Goal: Task Accomplishment & Management: Use online tool/utility

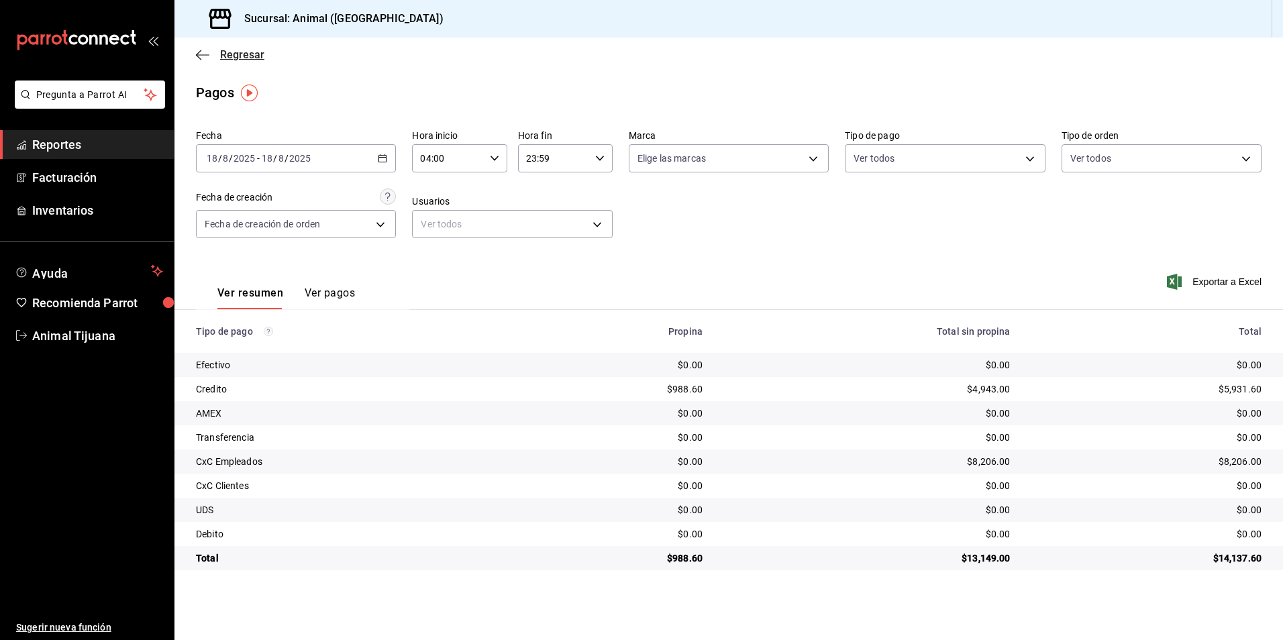
click at [196, 50] on icon "button" at bounding box center [202, 55] width 13 height 12
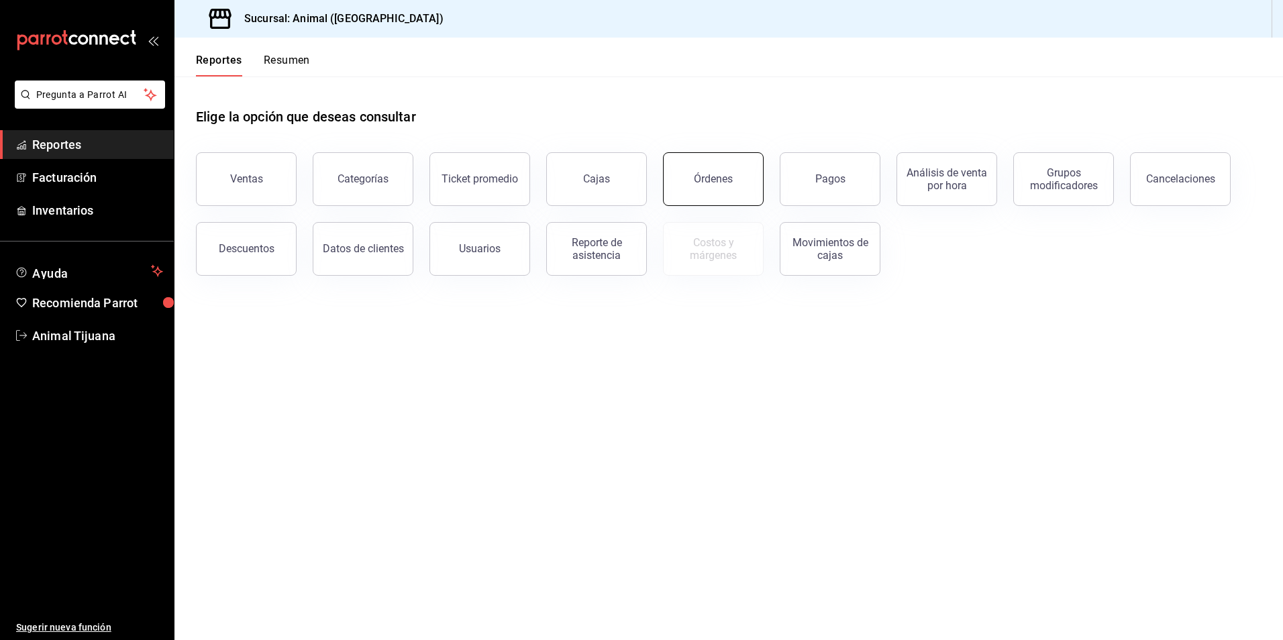
click at [721, 180] on div "Órdenes" at bounding box center [713, 178] width 39 height 13
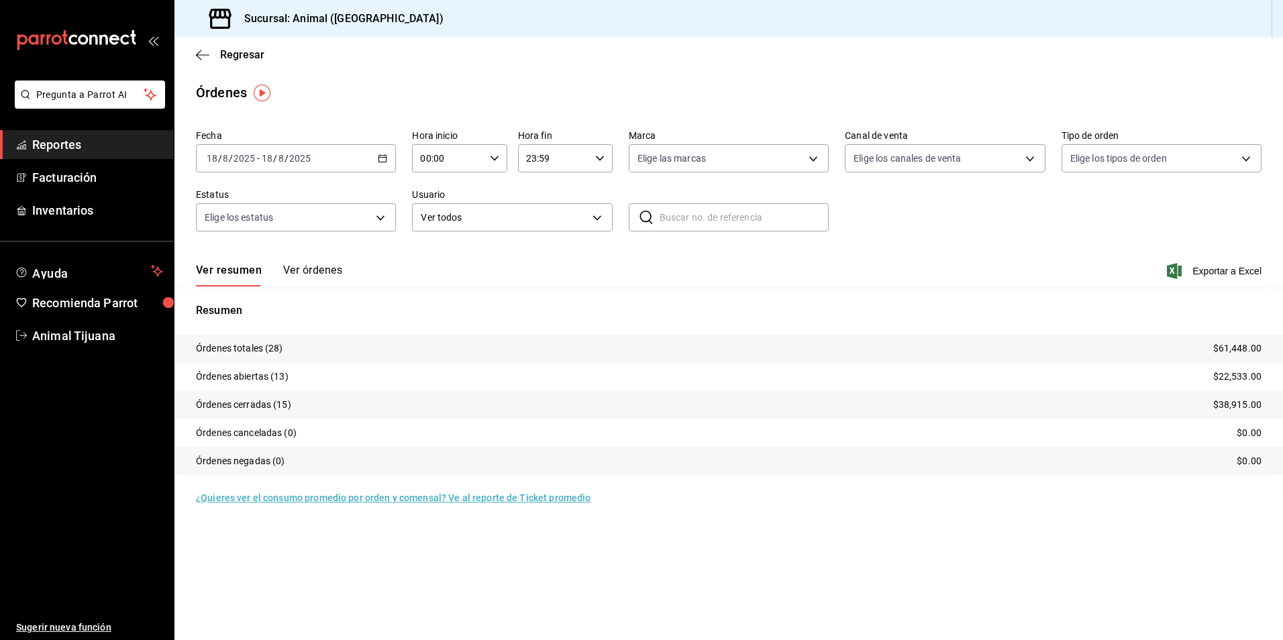
click at [378, 150] on div "[DATE] [DATE] - [DATE] [DATE]" at bounding box center [296, 158] width 200 height 28
click at [293, 336] on li "Rango de fechas" at bounding box center [259, 350] width 125 height 30
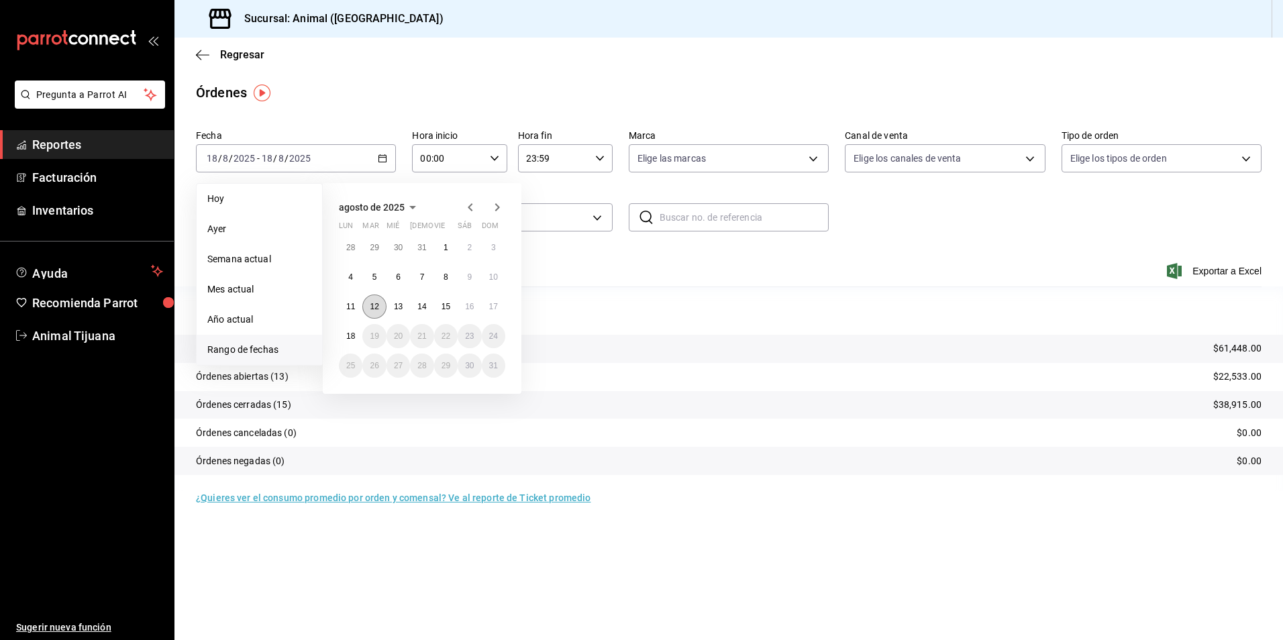
click at [370, 306] on abbr "12" at bounding box center [374, 306] width 9 height 9
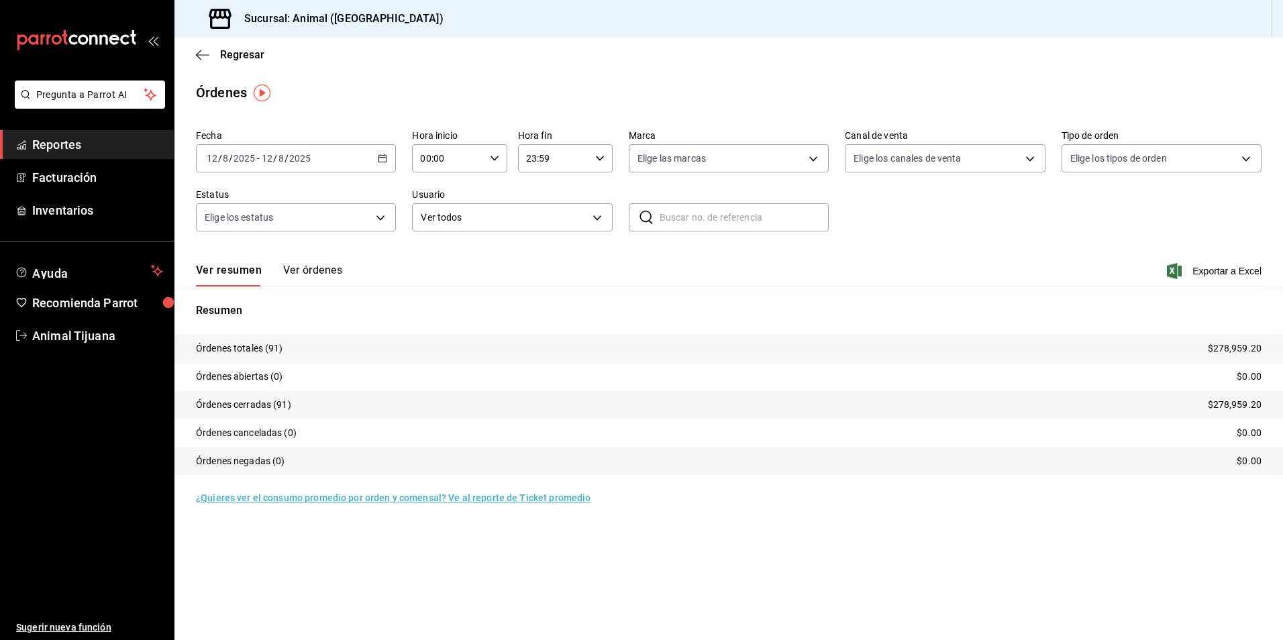
click at [334, 273] on button "Ver órdenes" at bounding box center [312, 275] width 59 height 23
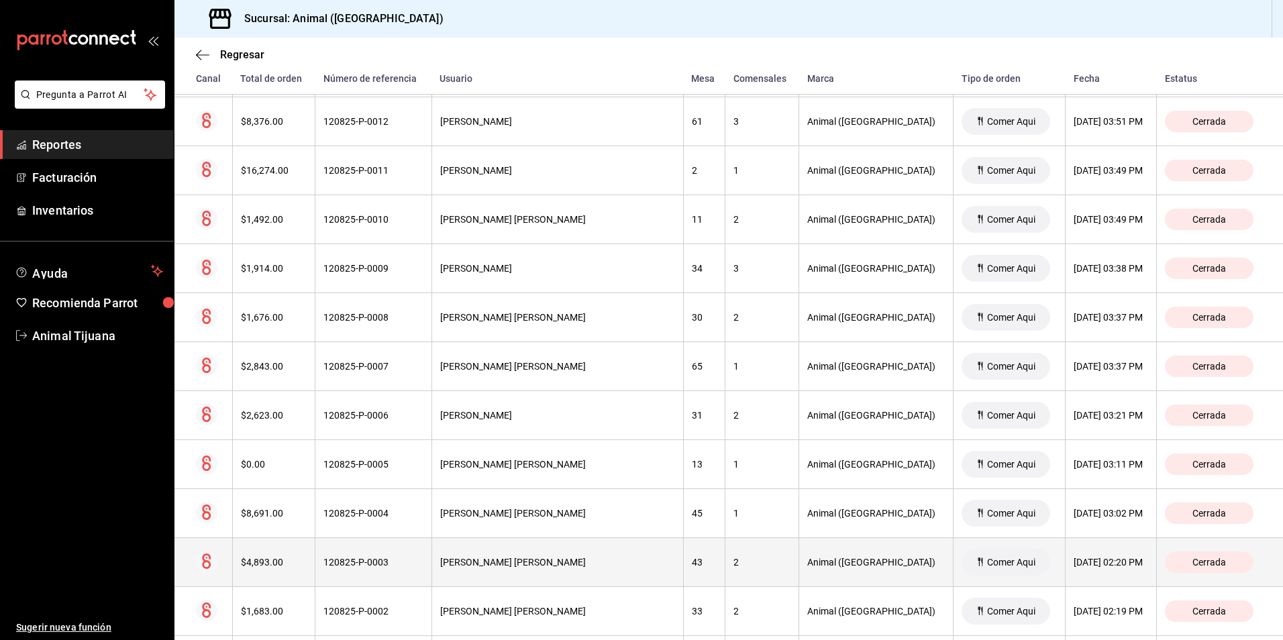
scroll to position [4188, 0]
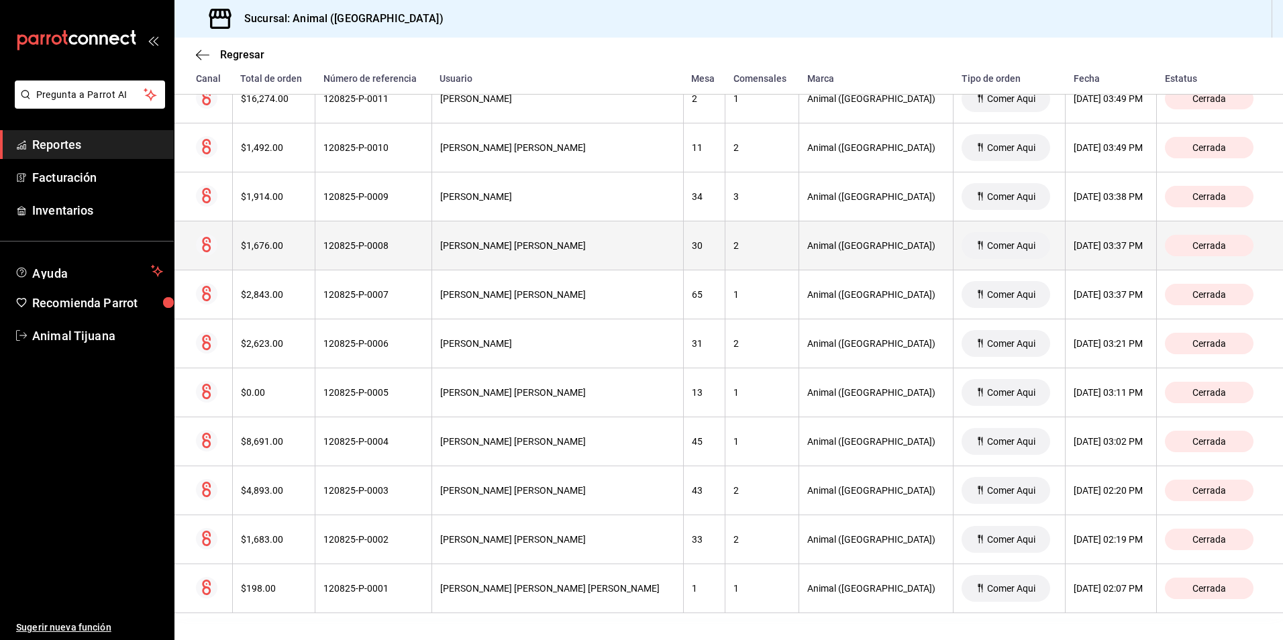
click at [618, 256] on th "[PERSON_NAME] [PERSON_NAME]" at bounding box center [557, 245] width 252 height 49
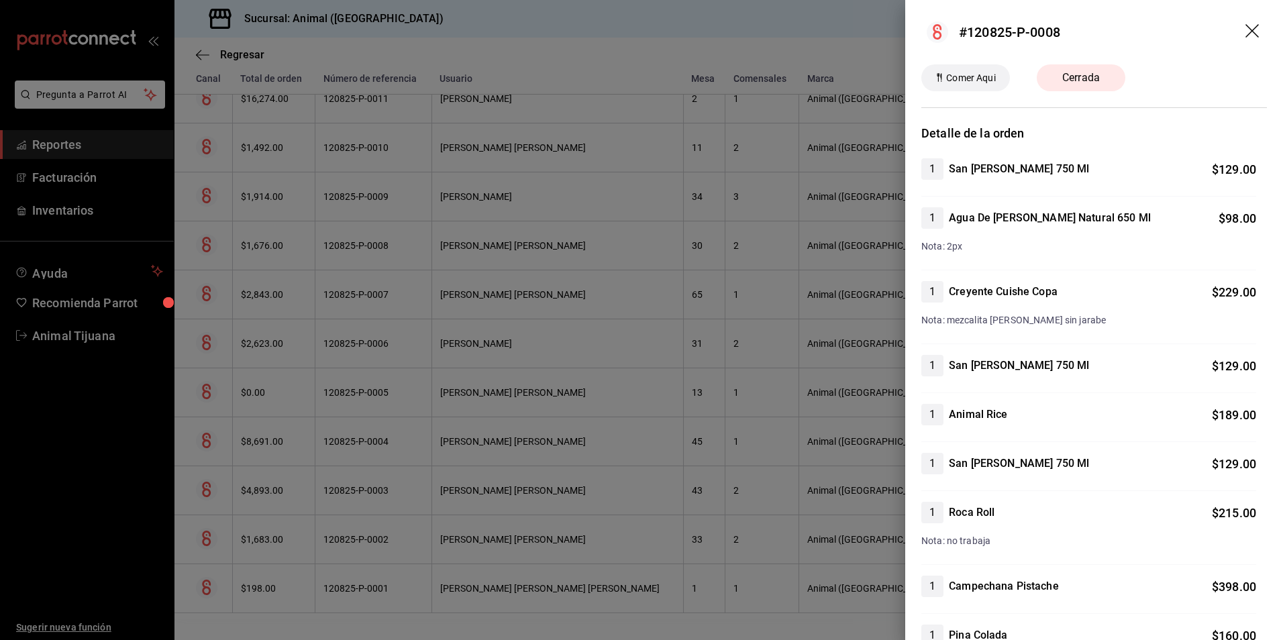
click at [619, 256] on div at bounding box center [641, 320] width 1283 height 640
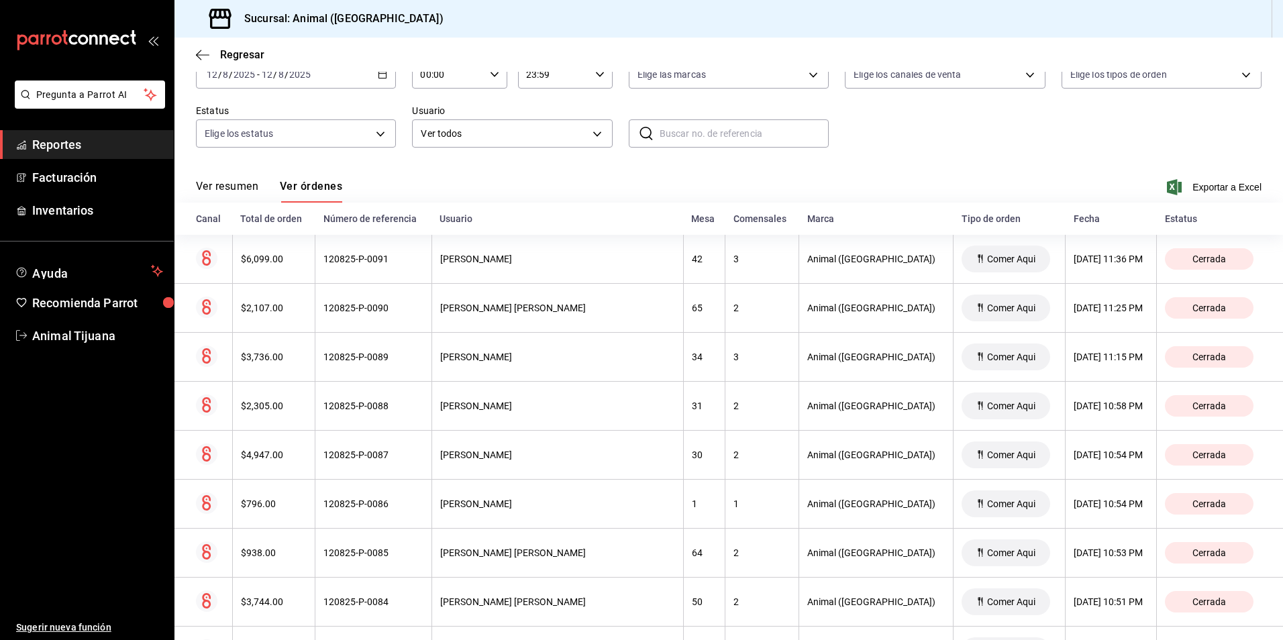
scroll to position [0, 0]
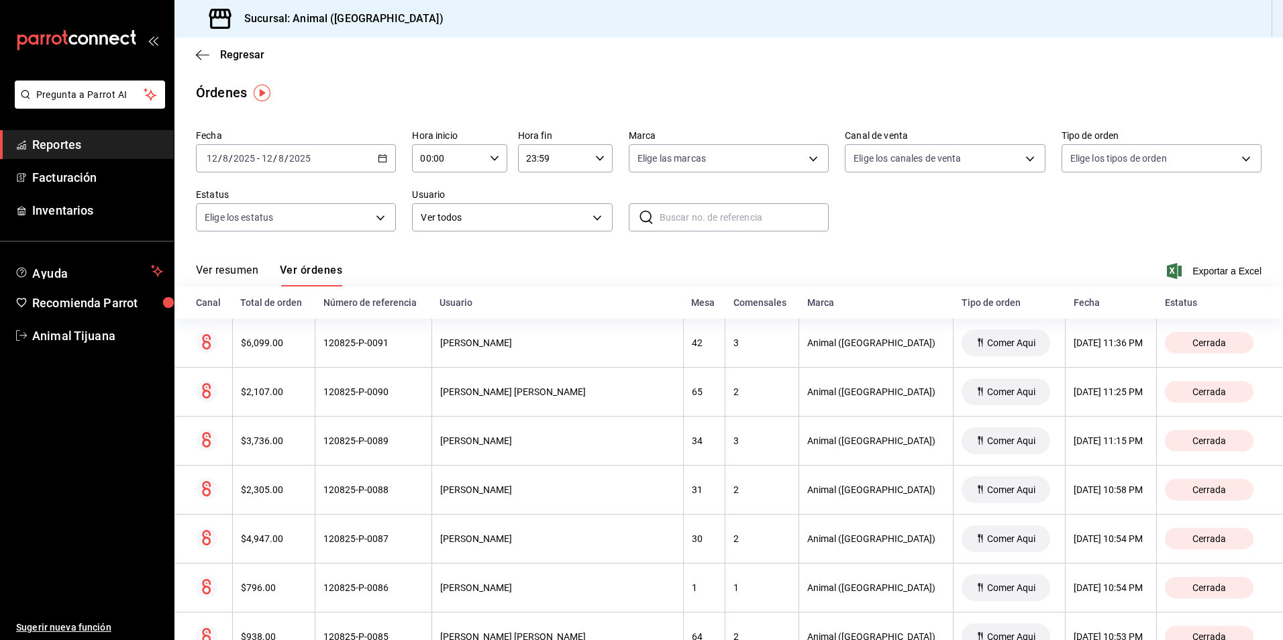
click at [365, 153] on div "[DATE] [DATE] - [DATE] [DATE]" at bounding box center [296, 158] width 200 height 28
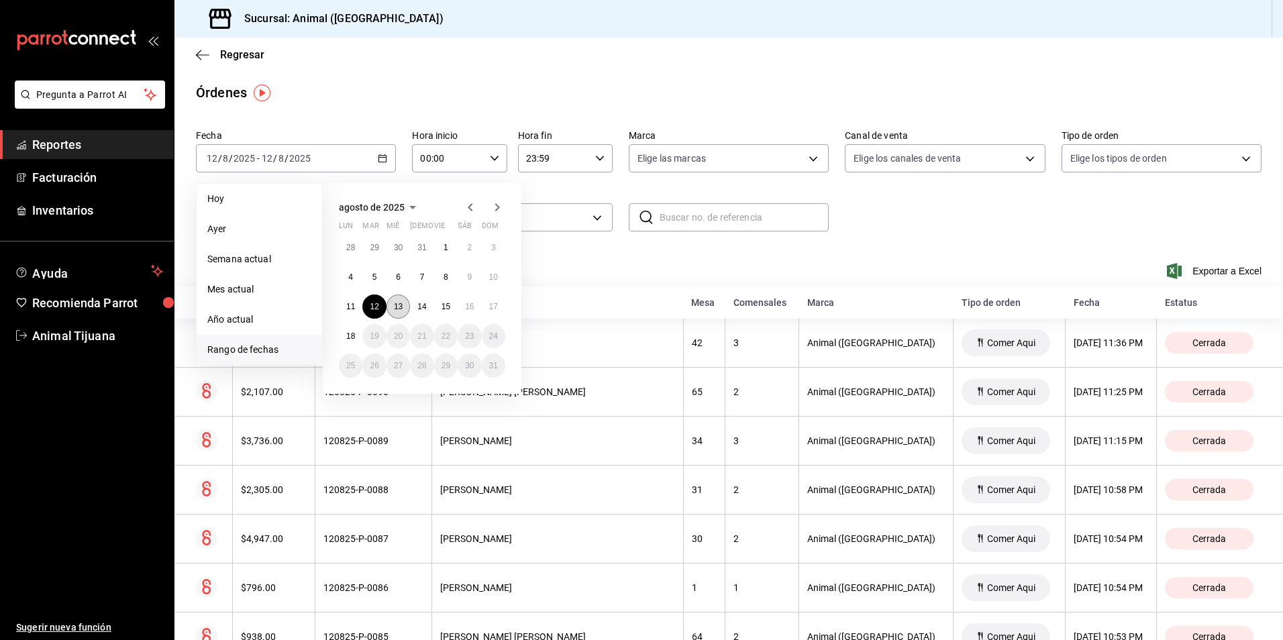
click at [403, 305] on abbr "13" at bounding box center [398, 306] width 9 height 9
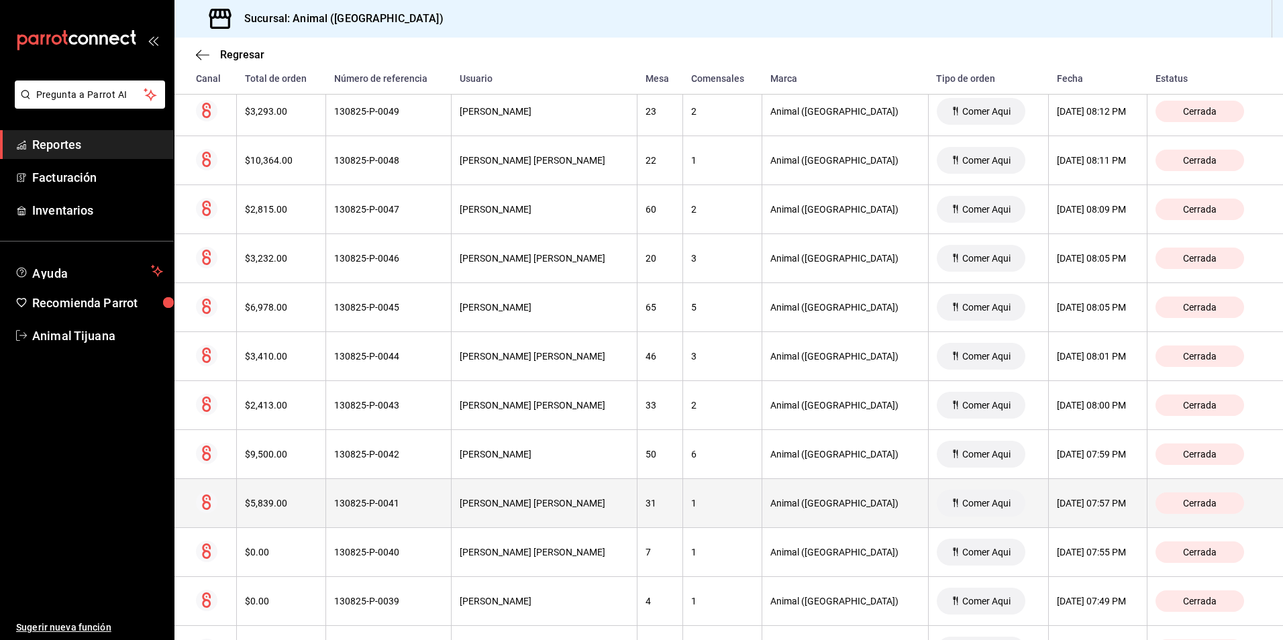
scroll to position [1904, 0]
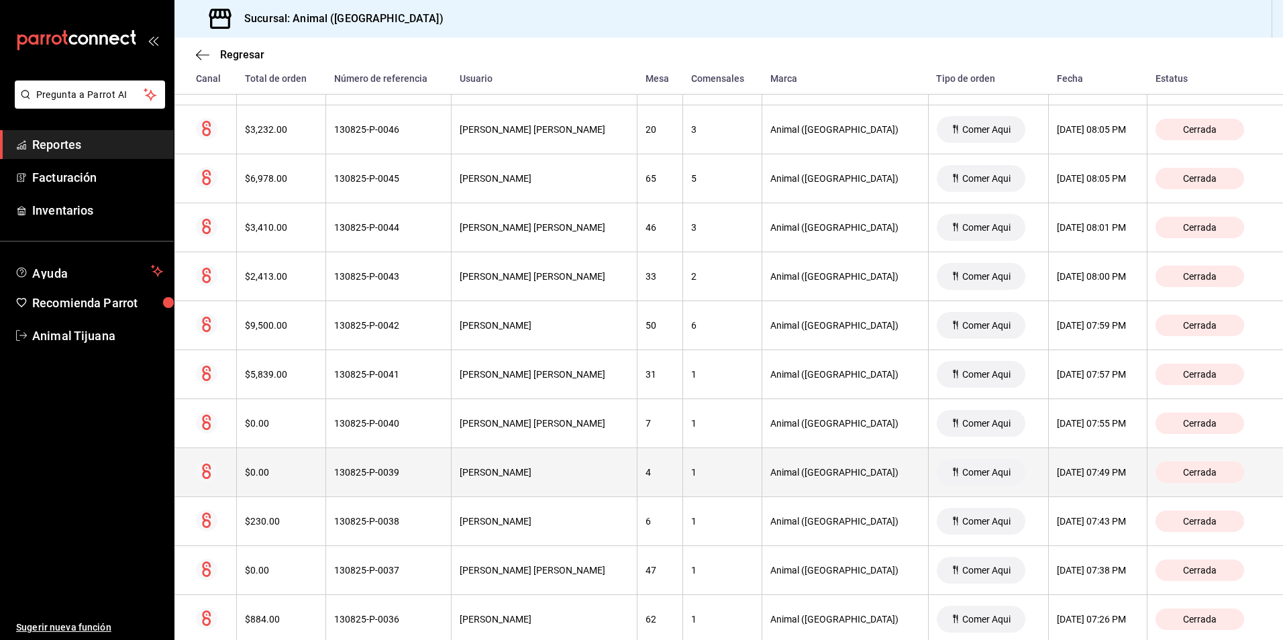
click at [674, 468] on div "4" at bounding box center [660, 472] width 29 height 11
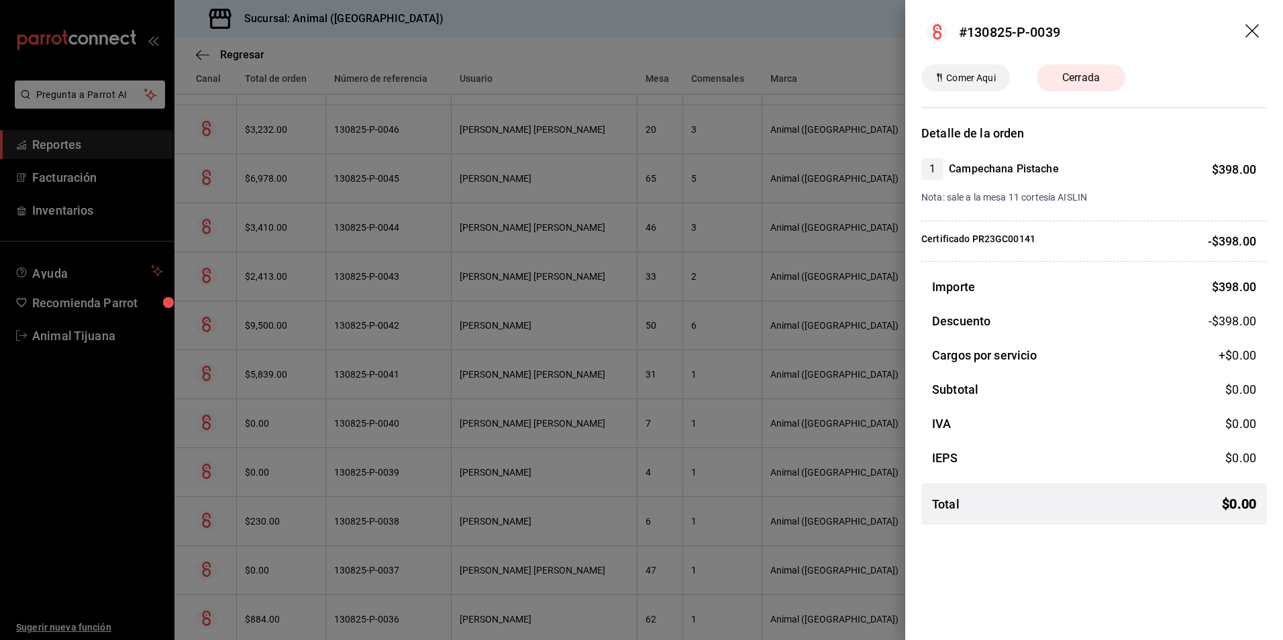
click at [679, 468] on div at bounding box center [641, 320] width 1283 height 640
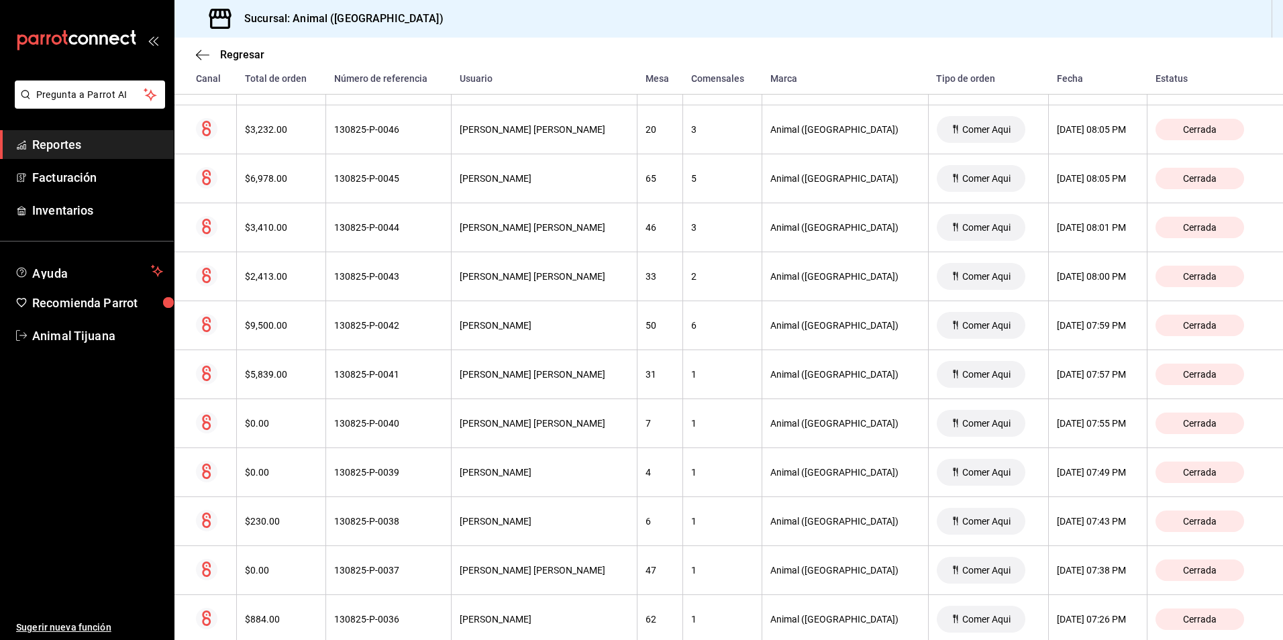
click at [674, 468] on div "4" at bounding box center [660, 472] width 29 height 11
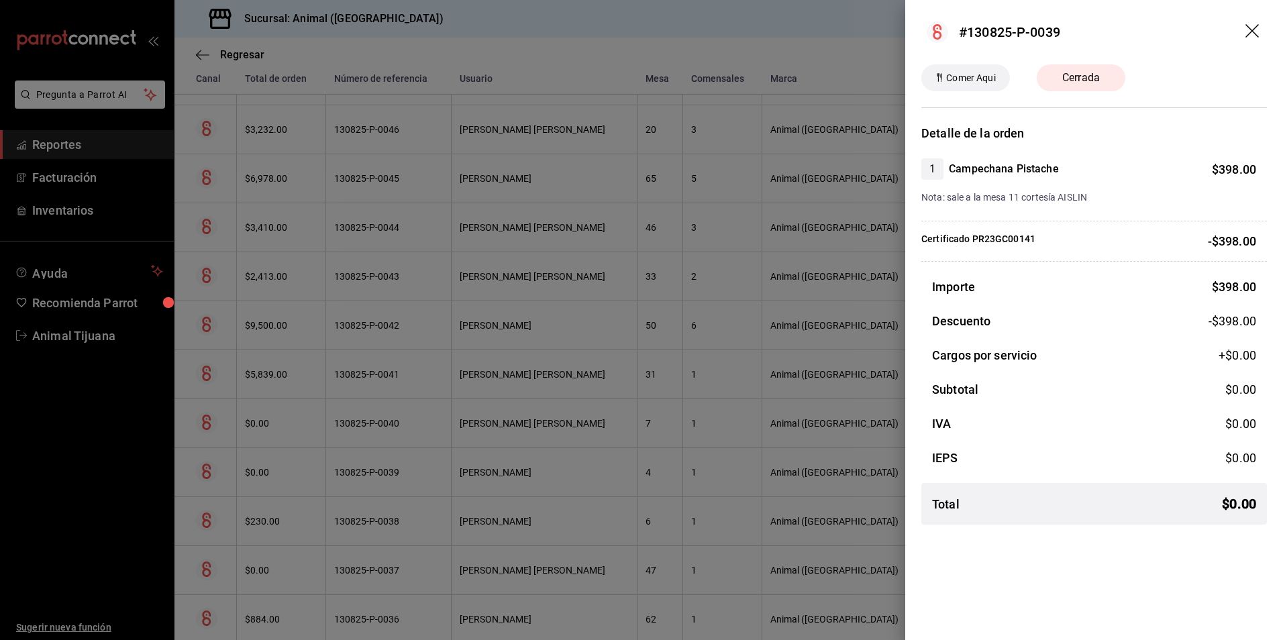
click at [679, 468] on div at bounding box center [641, 320] width 1283 height 640
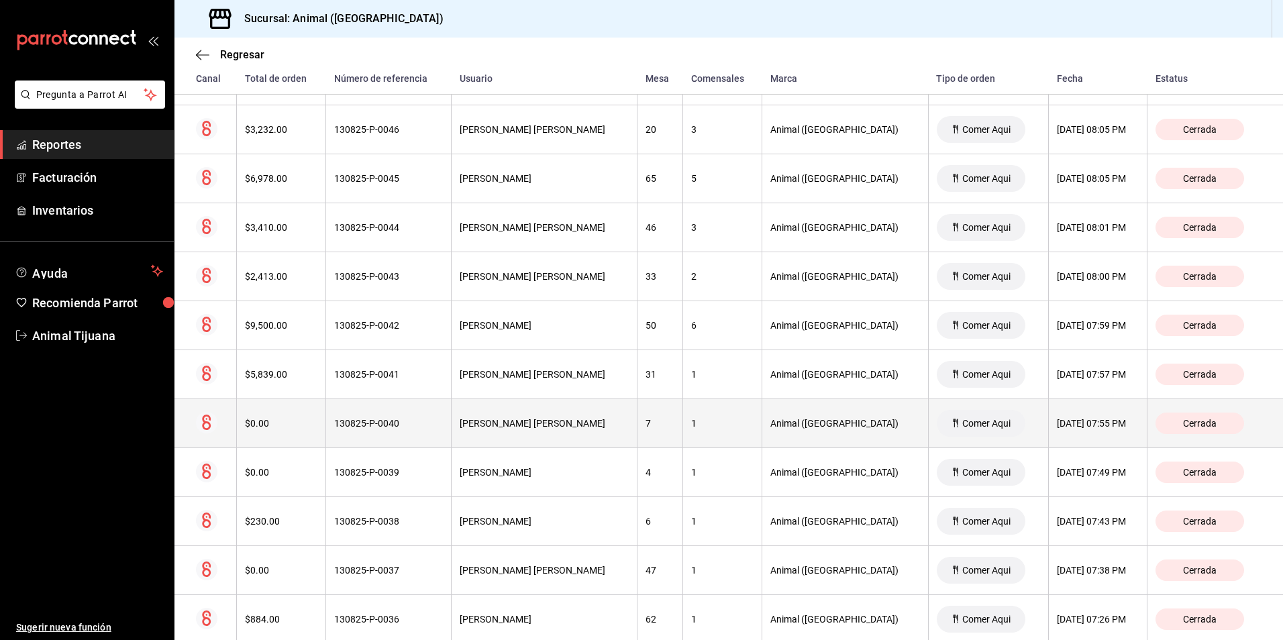
click at [733, 434] on th "1" at bounding box center [722, 423] width 79 height 49
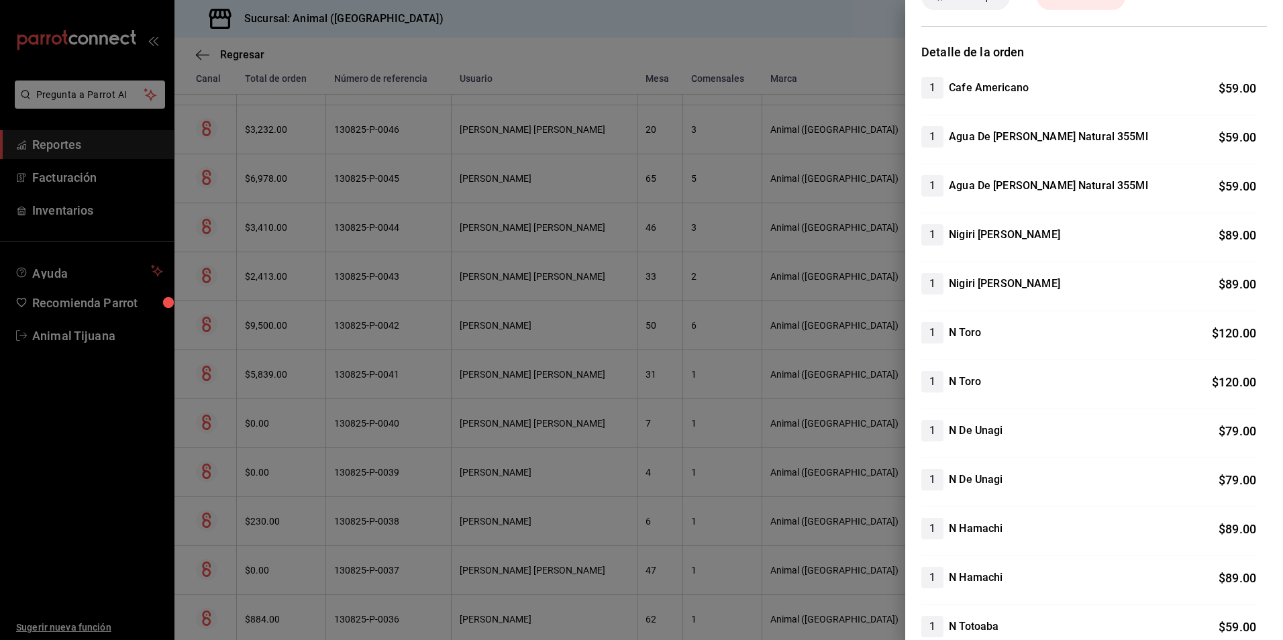
scroll to position [0, 0]
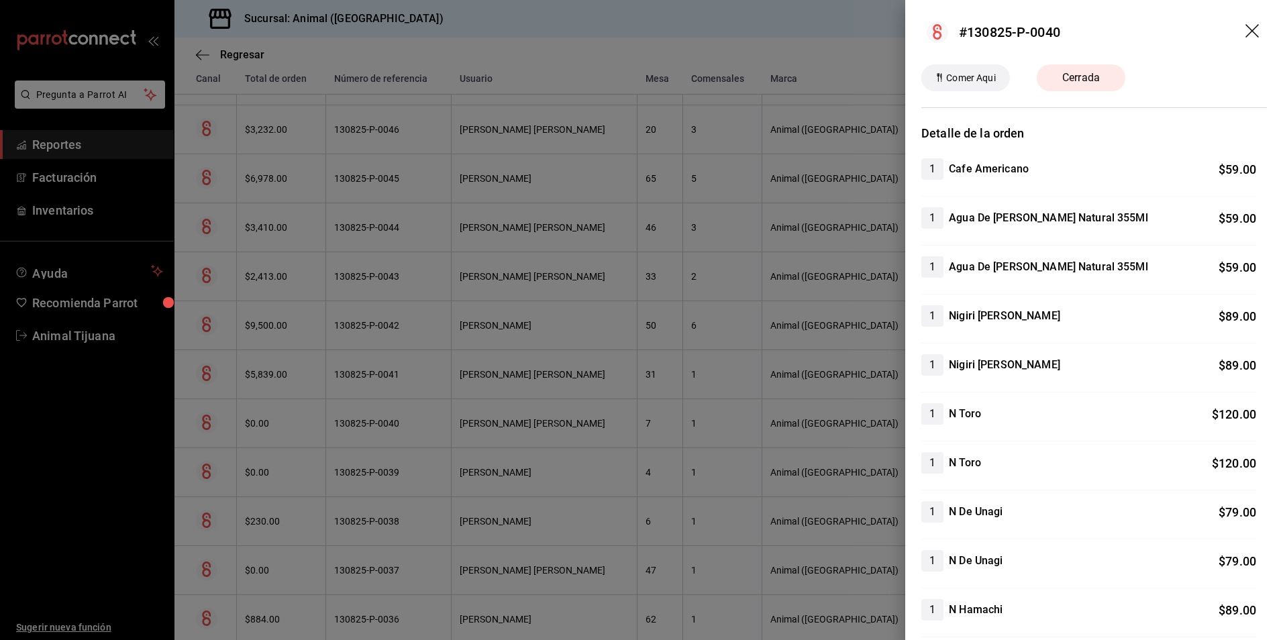
click at [774, 457] on div at bounding box center [641, 320] width 1283 height 640
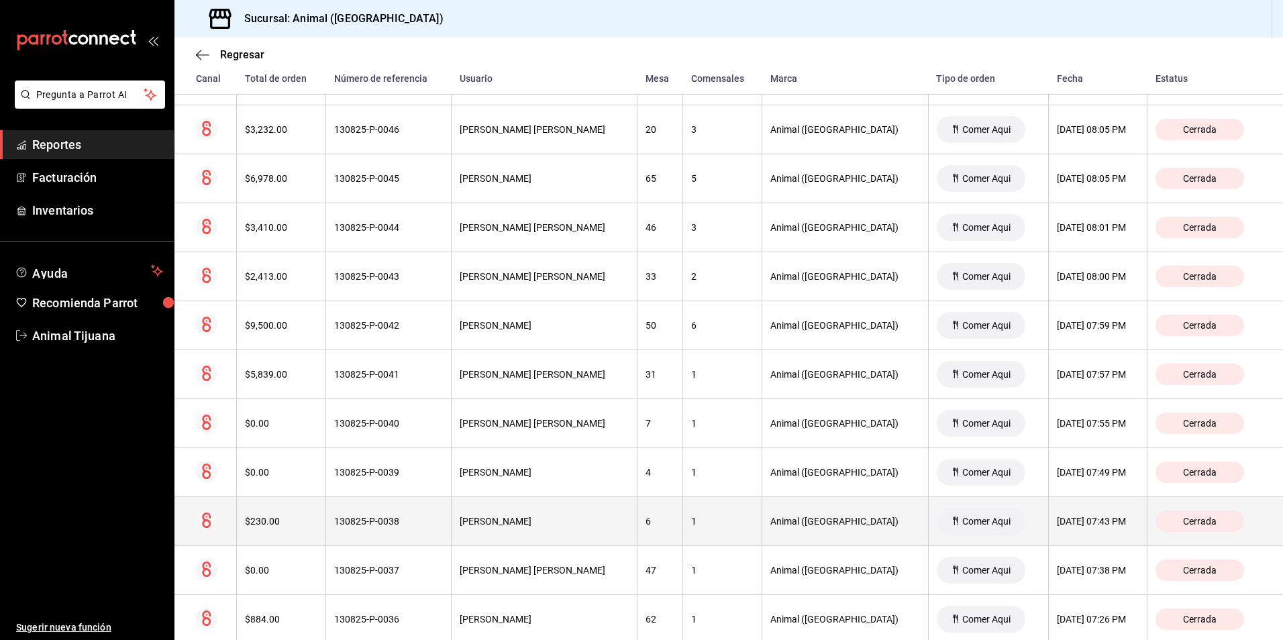
click at [779, 515] on th "Animal ([GEOGRAPHIC_DATA])" at bounding box center [845, 521] width 166 height 49
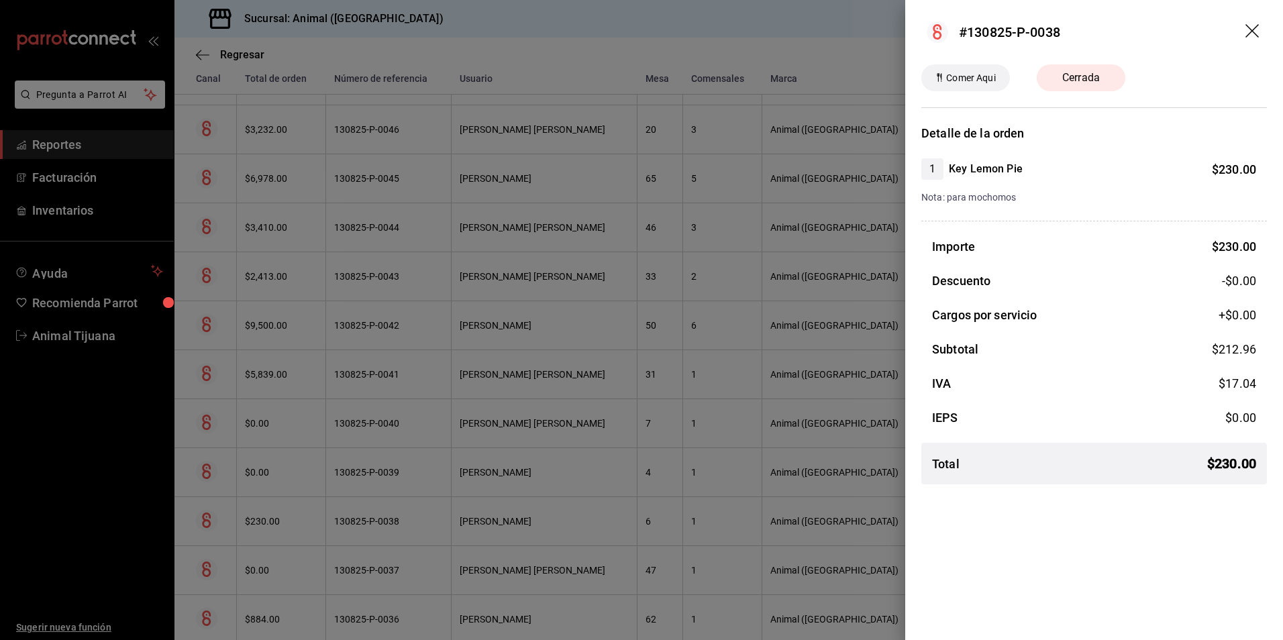
click at [779, 515] on div at bounding box center [641, 320] width 1283 height 640
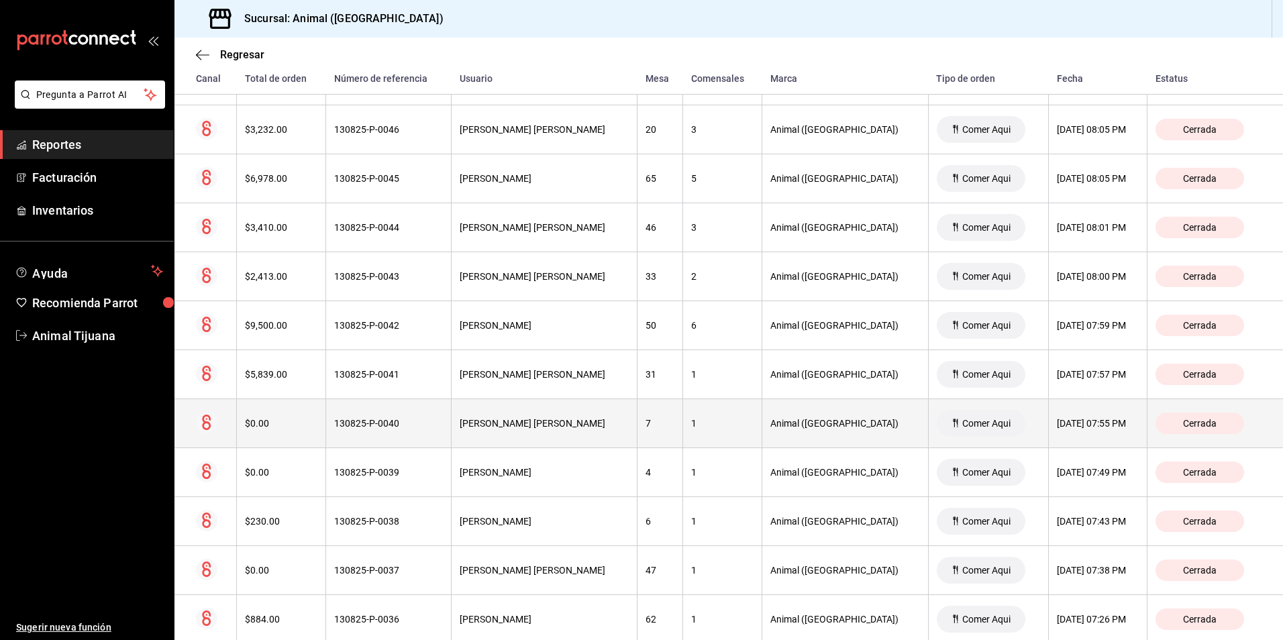
click at [803, 421] on div "Animal ([GEOGRAPHIC_DATA])" at bounding box center [845, 423] width 150 height 11
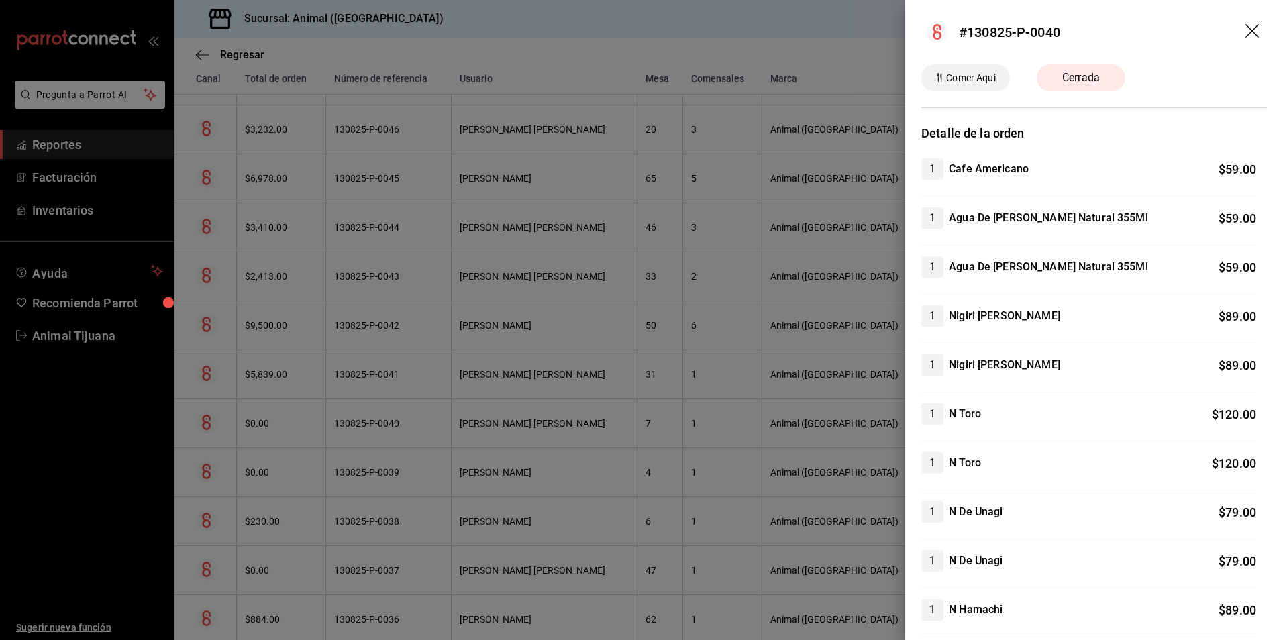
click at [574, 376] on div at bounding box center [641, 320] width 1283 height 640
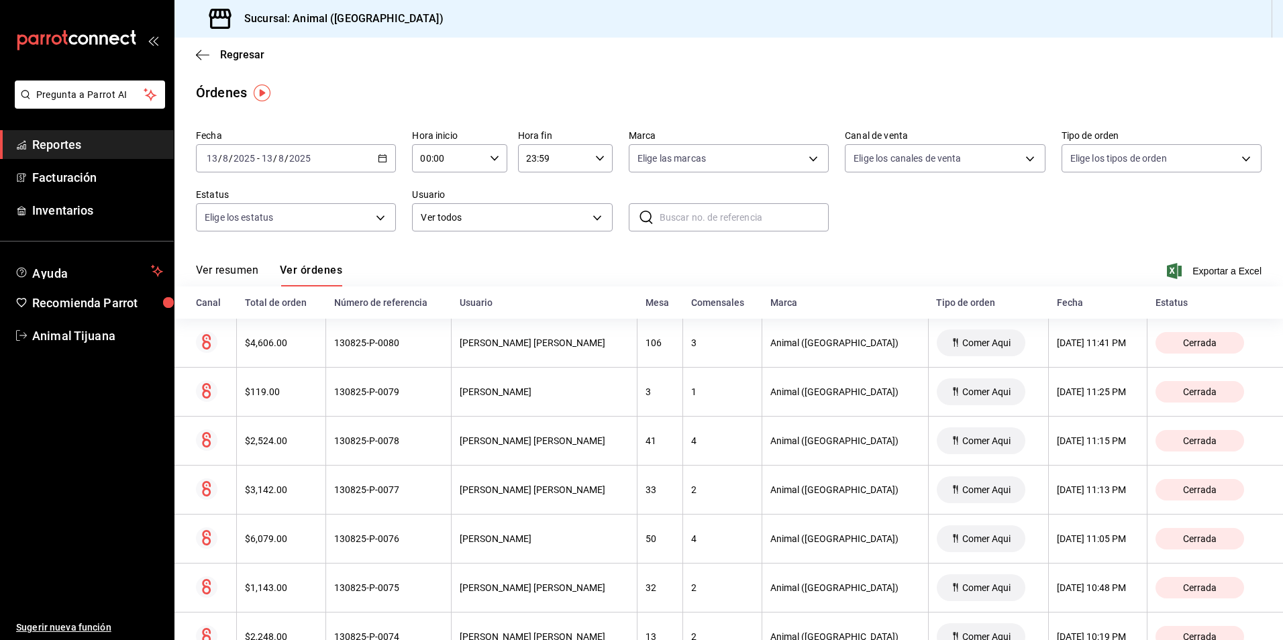
click at [387, 164] on div "[DATE] [DATE] - [DATE] [DATE]" at bounding box center [296, 158] width 200 height 28
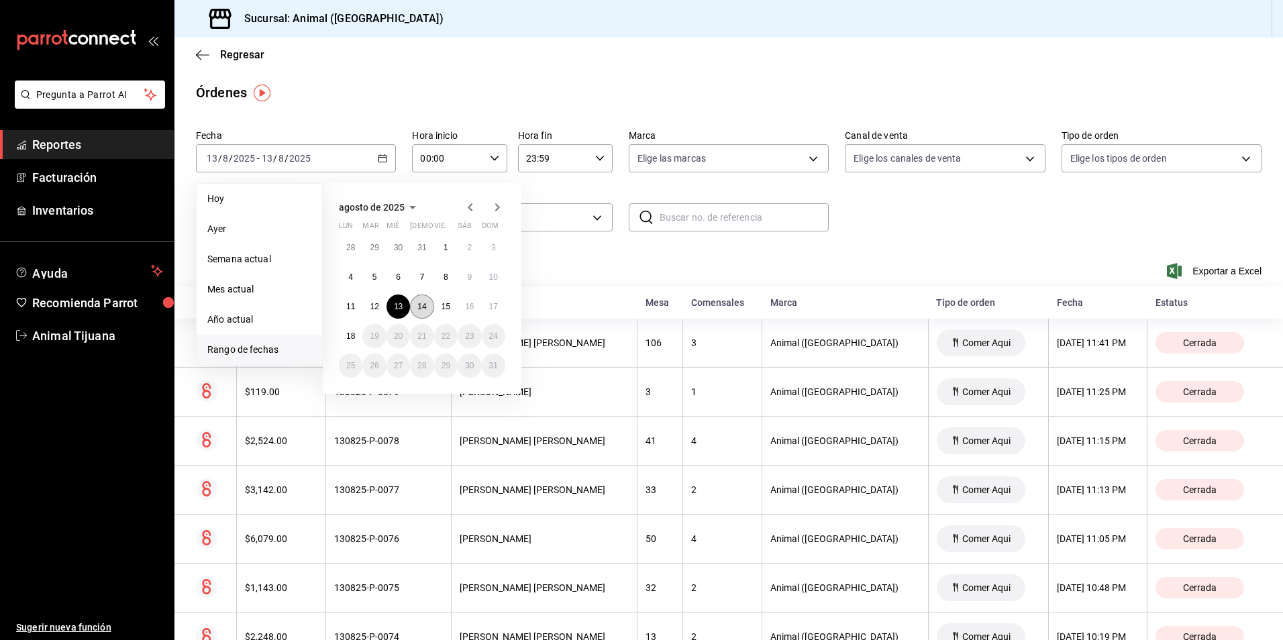
click at [424, 304] on abbr "14" at bounding box center [421, 306] width 9 height 9
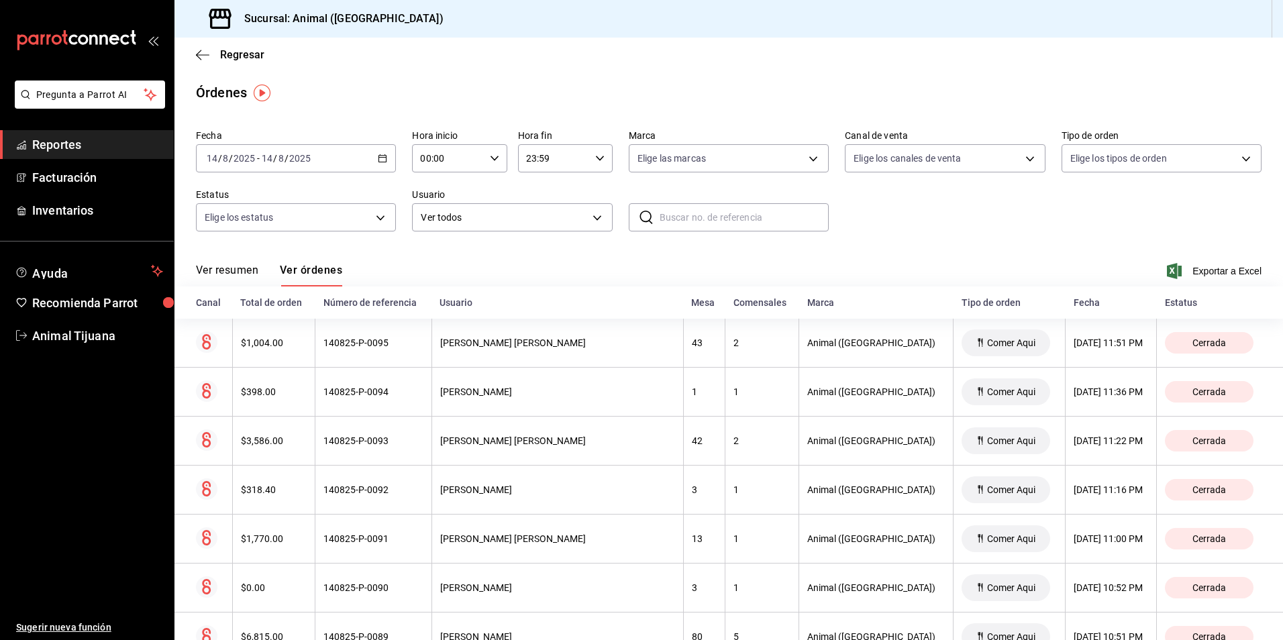
drag, startPoint x: 400, startPoint y: 164, endPoint x: 387, endPoint y: 166, distance: 13.6
click at [395, 166] on div "Fecha [DATE] [DATE] - [DATE] [DATE] Hora inicio 00:00 Hora inicio Hora fin 23:5…" at bounding box center [729, 185] width 1066 height 123
click at [382, 163] on div "[DATE] [DATE] - [DATE] [DATE]" at bounding box center [296, 158] width 200 height 28
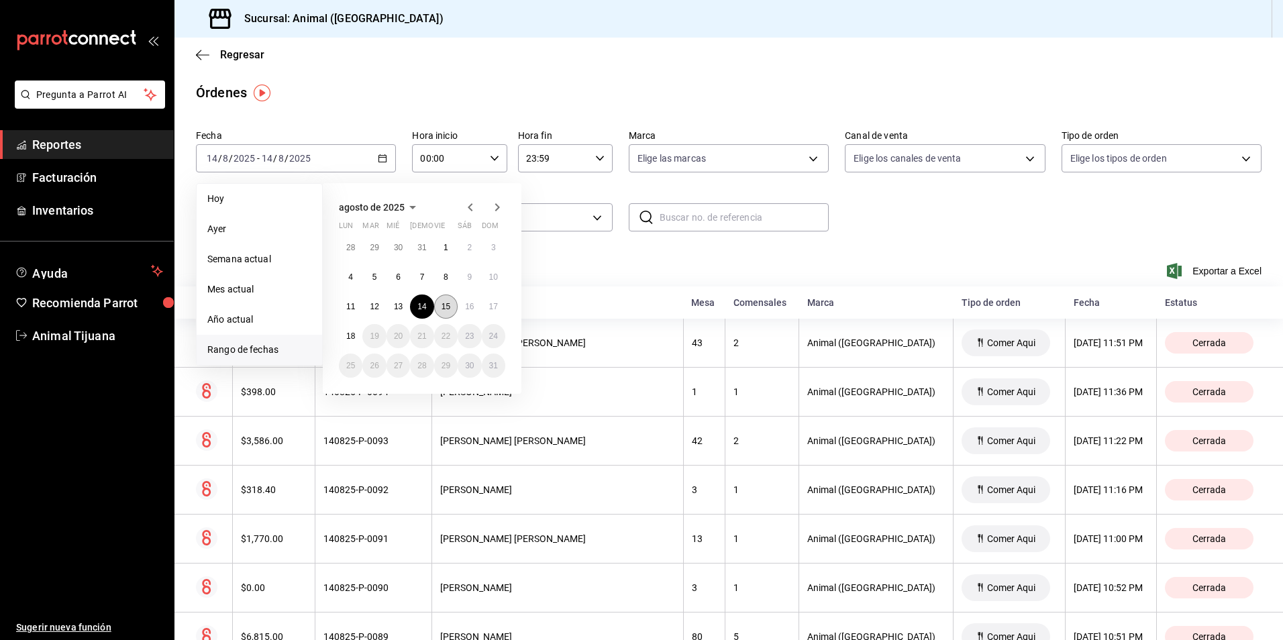
click at [448, 307] on abbr "15" at bounding box center [446, 306] width 9 height 9
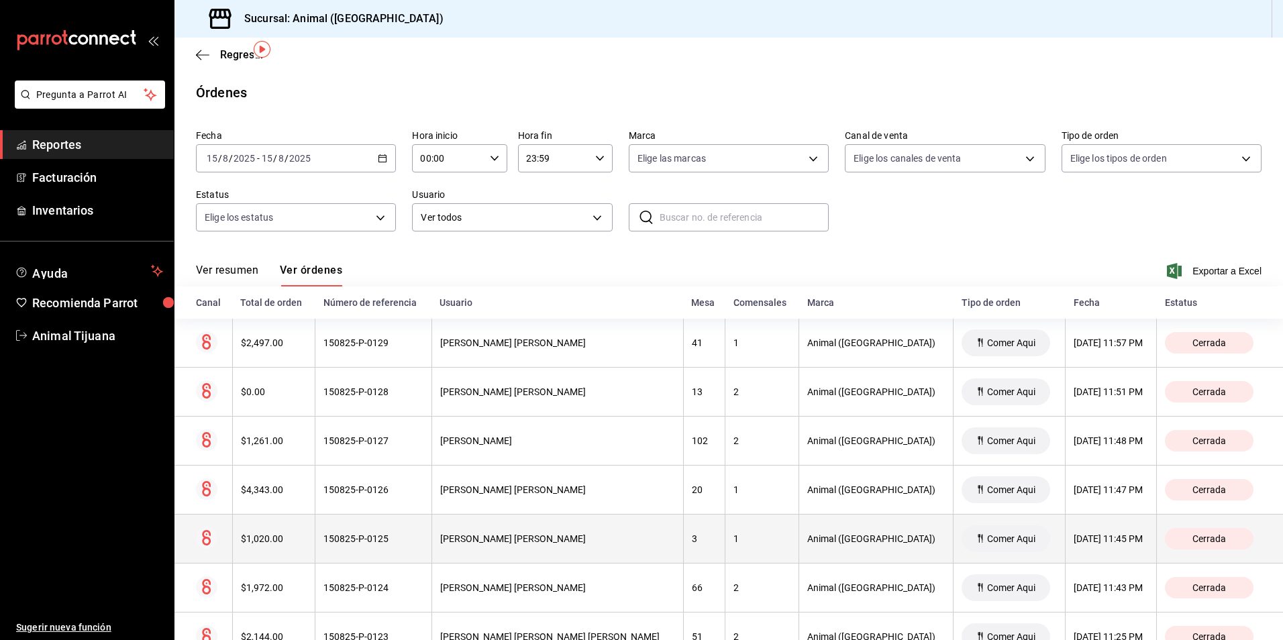
scroll to position [67, 0]
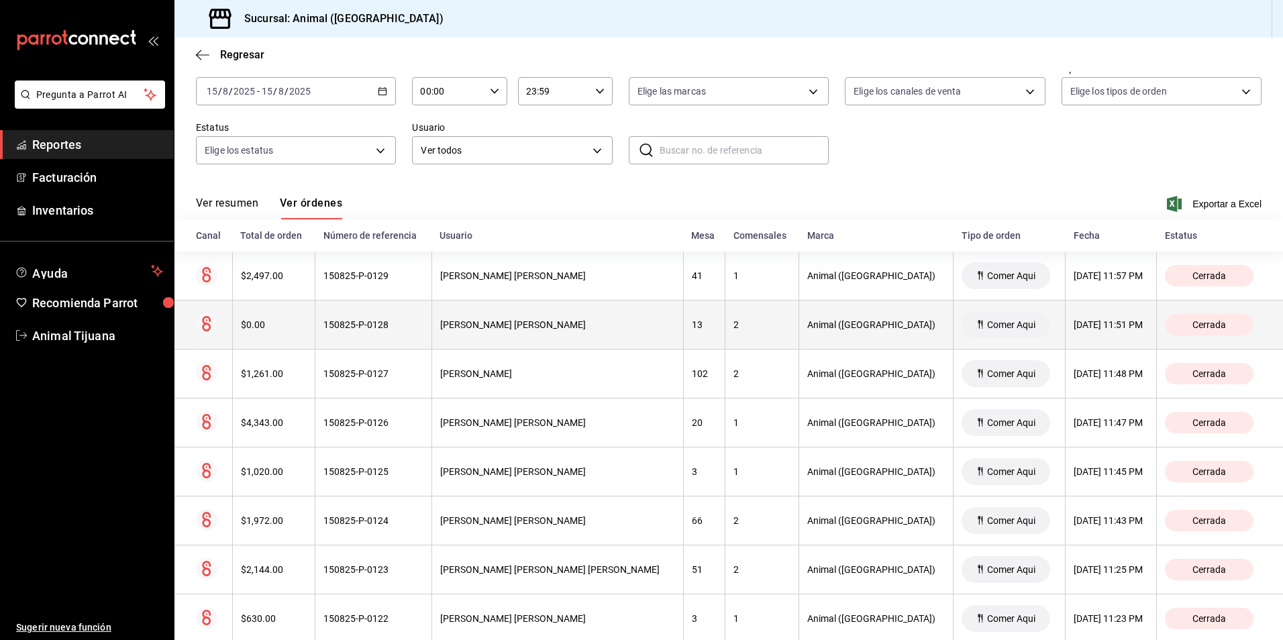
click at [733, 323] on div "2" at bounding box center [761, 324] width 57 height 11
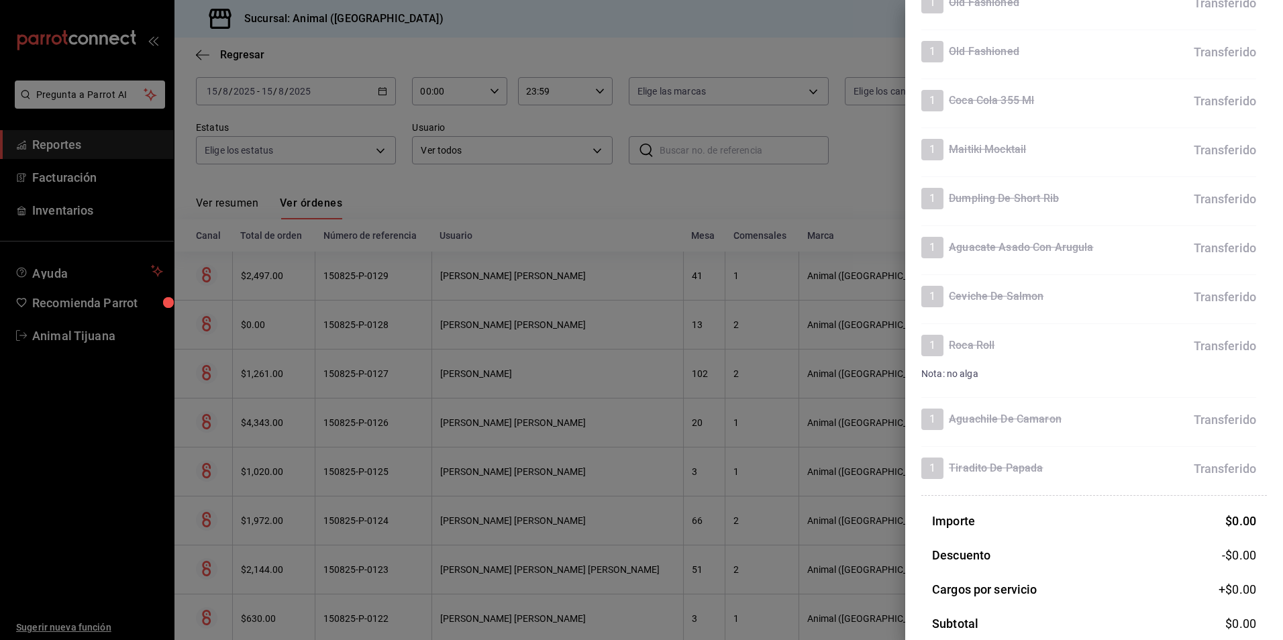
scroll to position [0, 0]
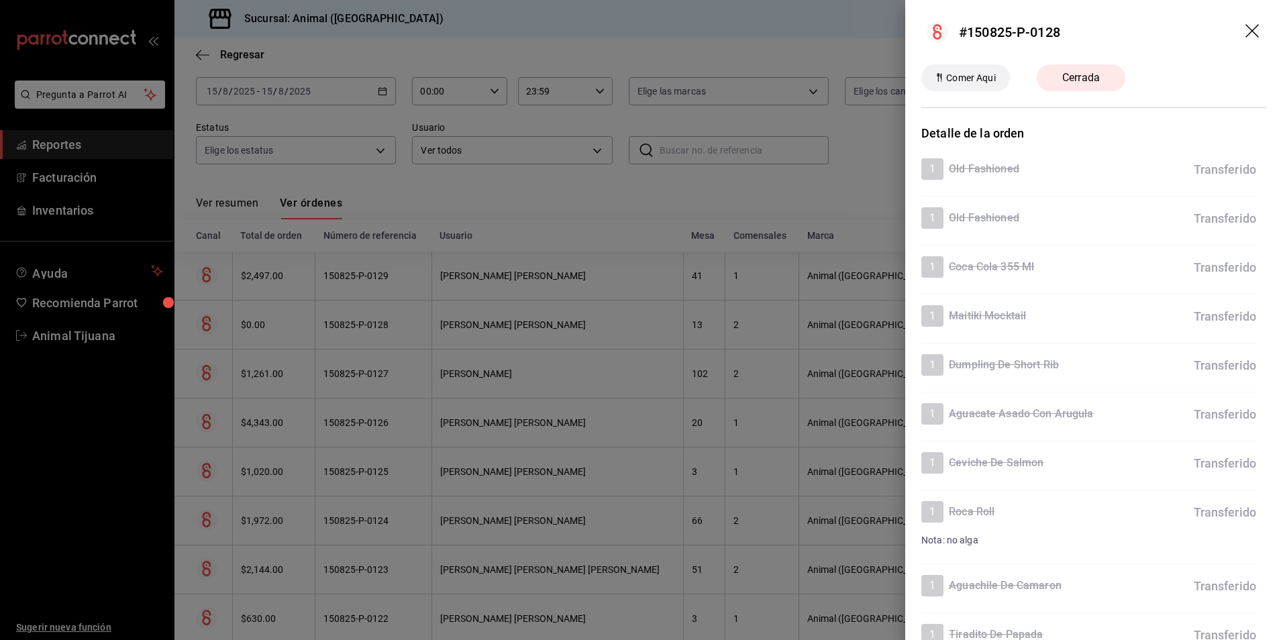
click at [640, 290] on div at bounding box center [641, 320] width 1283 height 640
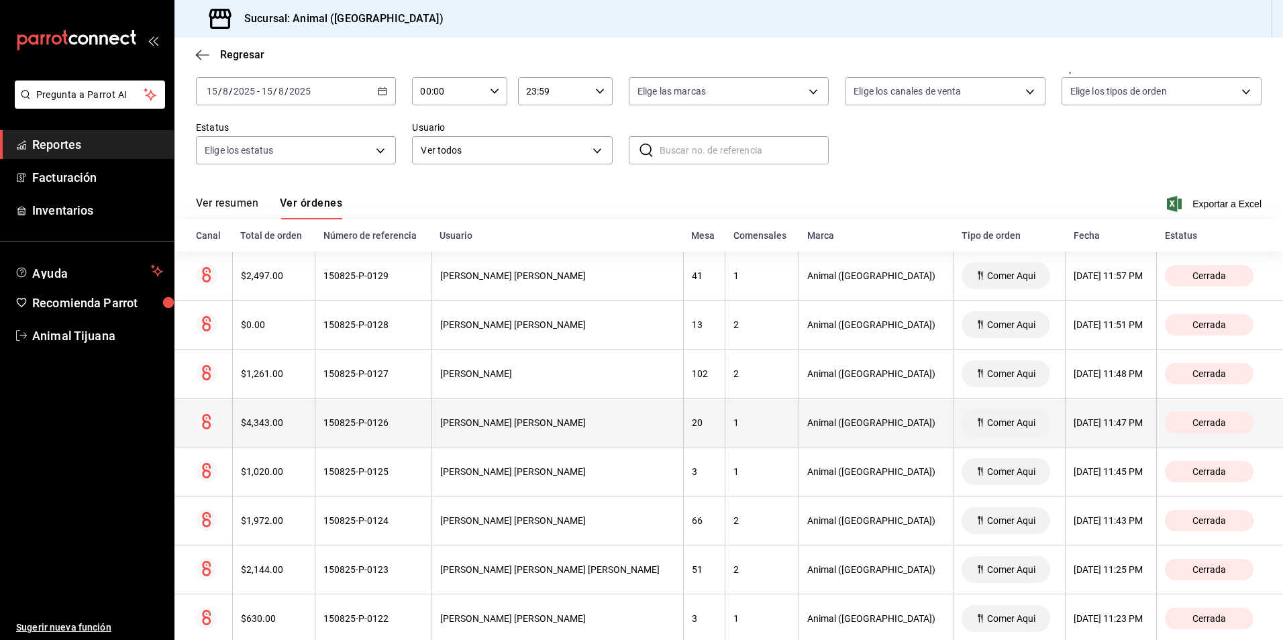
click at [763, 430] on th "1" at bounding box center [762, 423] width 74 height 49
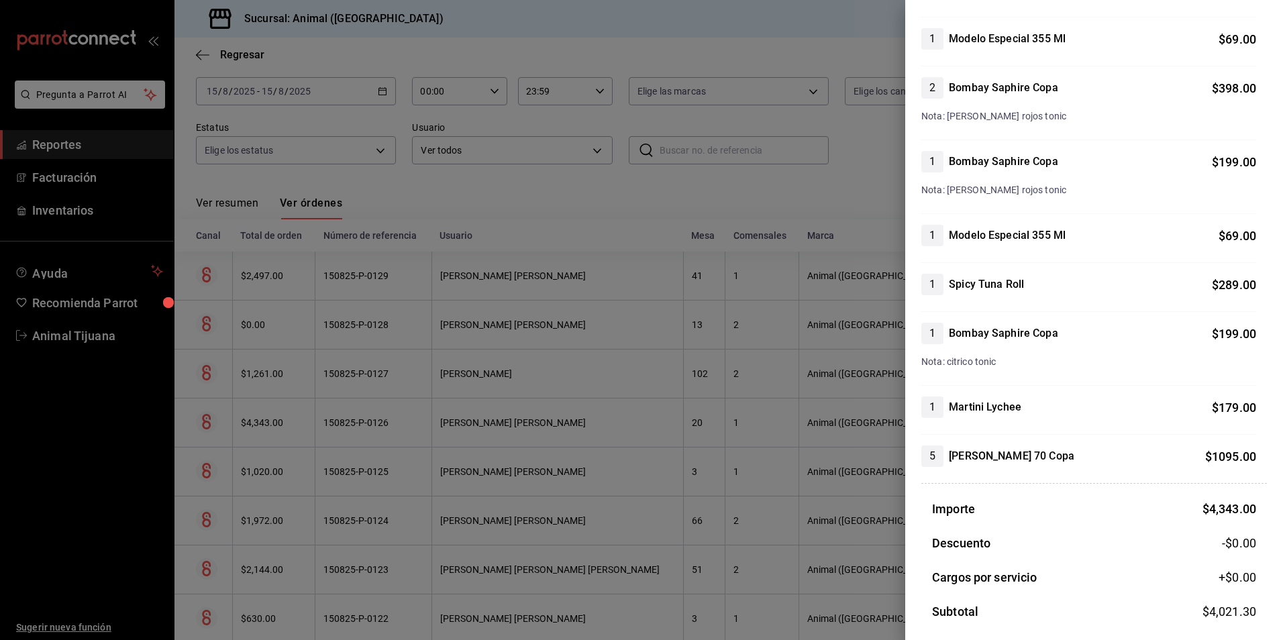
scroll to position [727, 0]
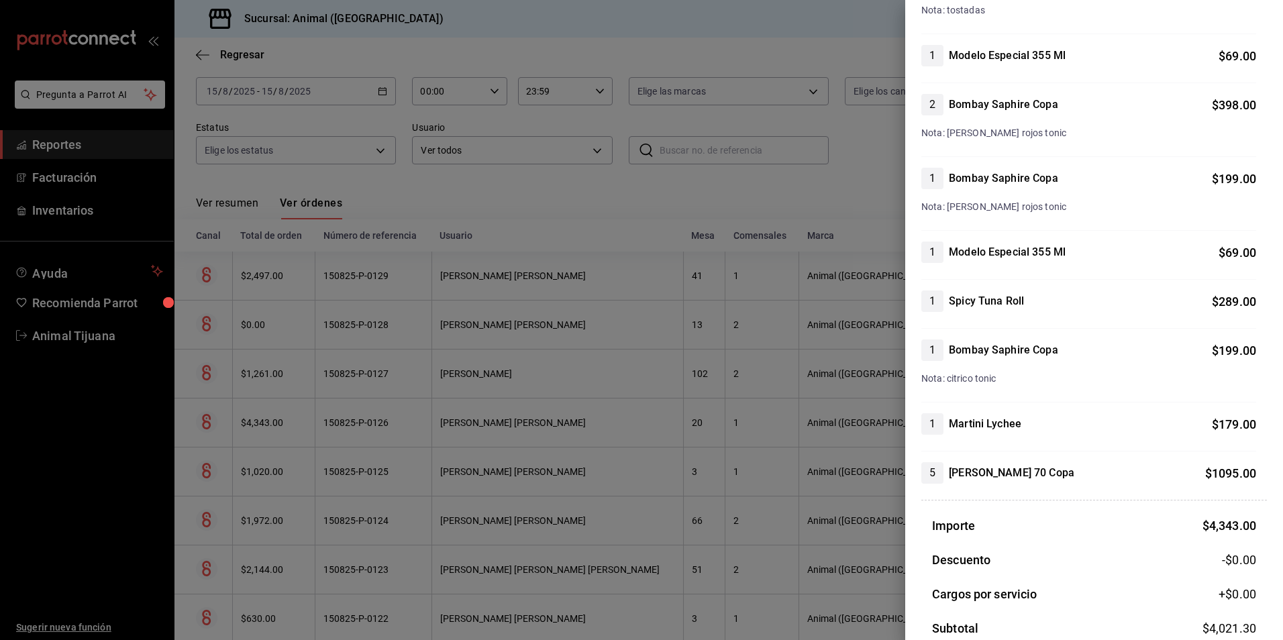
click at [820, 433] on div at bounding box center [641, 320] width 1283 height 640
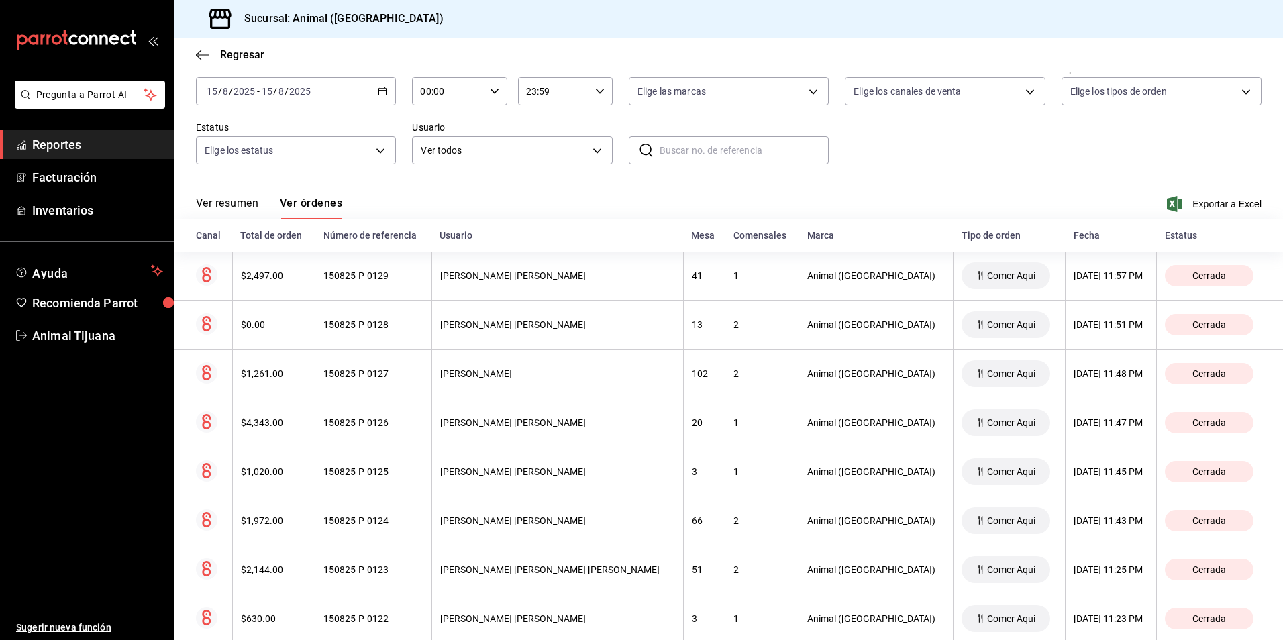
click at [376, 85] on div "[DATE] [DATE] - [DATE] [DATE]" at bounding box center [296, 91] width 200 height 28
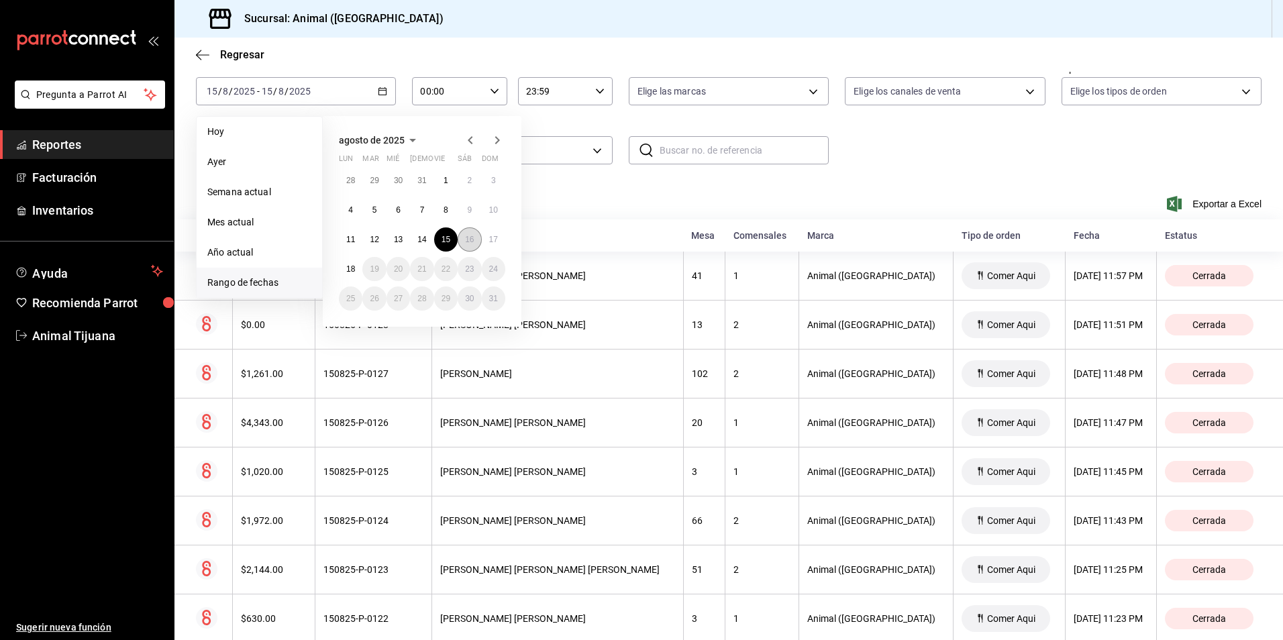
click at [462, 244] on button "16" at bounding box center [469, 239] width 23 height 24
click at [446, 242] on abbr "15" at bounding box center [446, 239] width 9 height 9
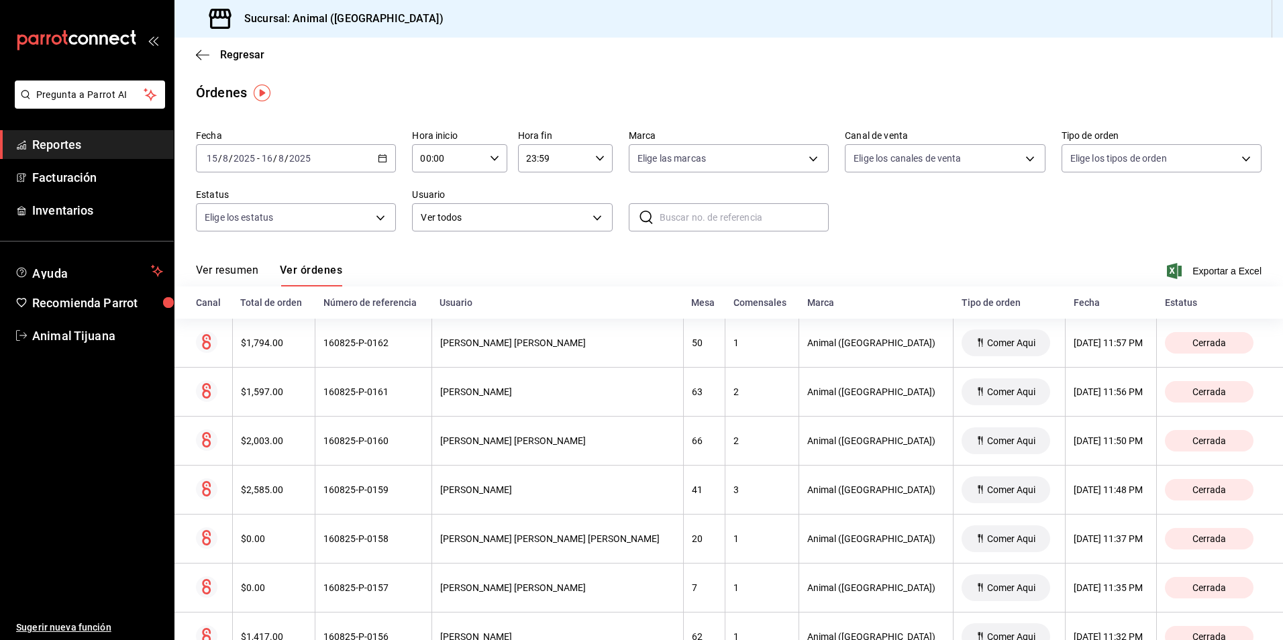
click at [346, 163] on div "[DATE] [DATE] - [DATE] [DATE]" at bounding box center [296, 158] width 200 height 28
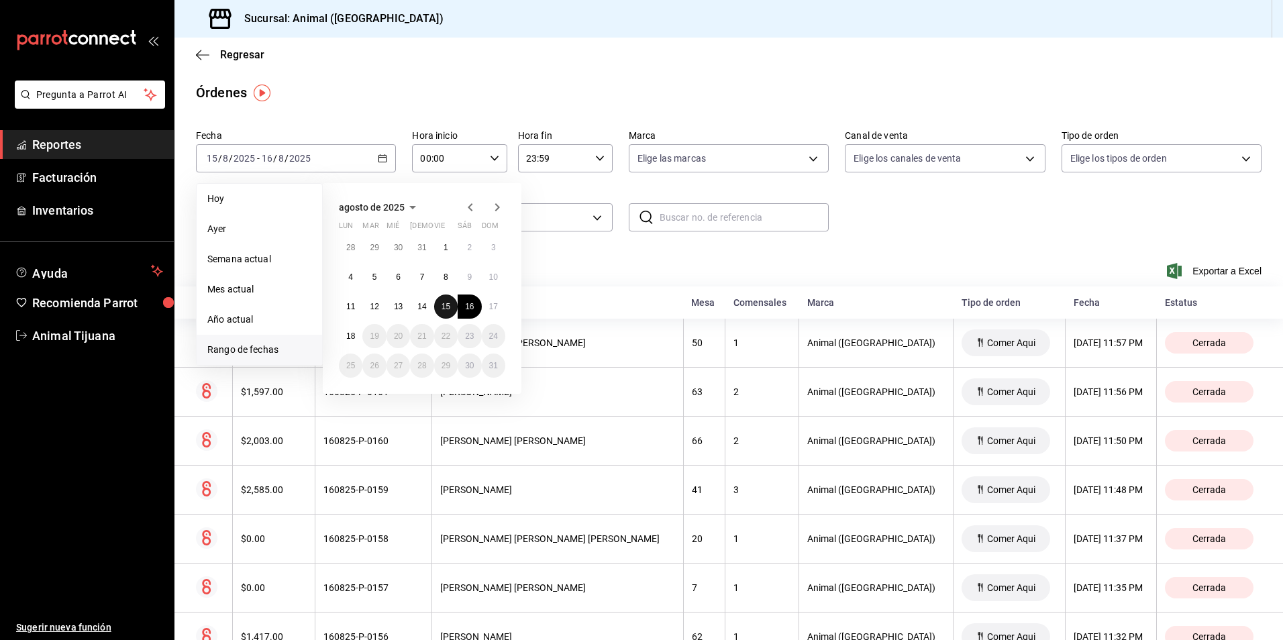
click at [438, 307] on button "15" at bounding box center [445, 307] width 23 height 24
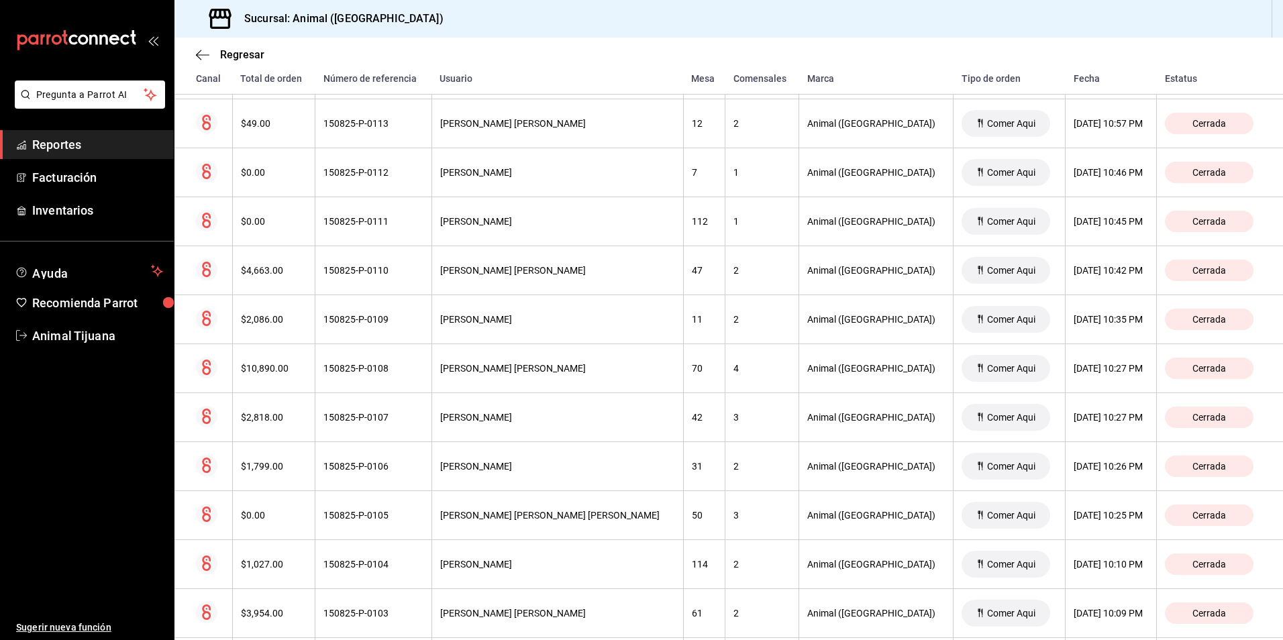
scroll to position [1074, 0]
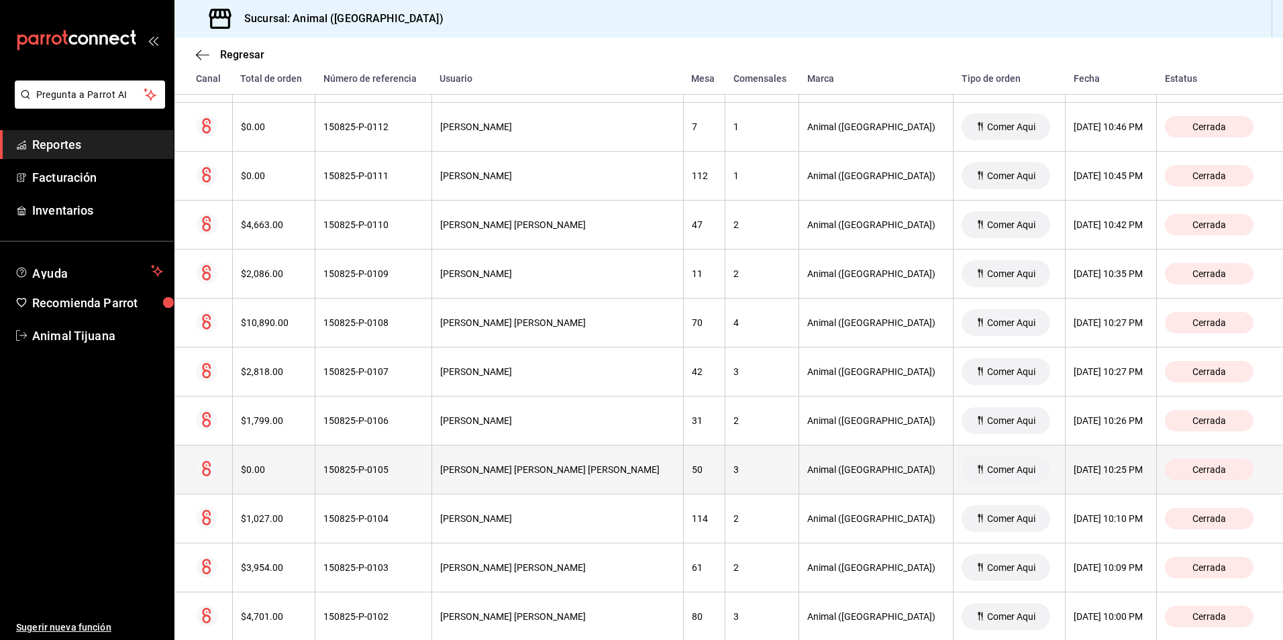
click at [683, 489] on th "50" at bounding box center [704, 470] width 42 height 49
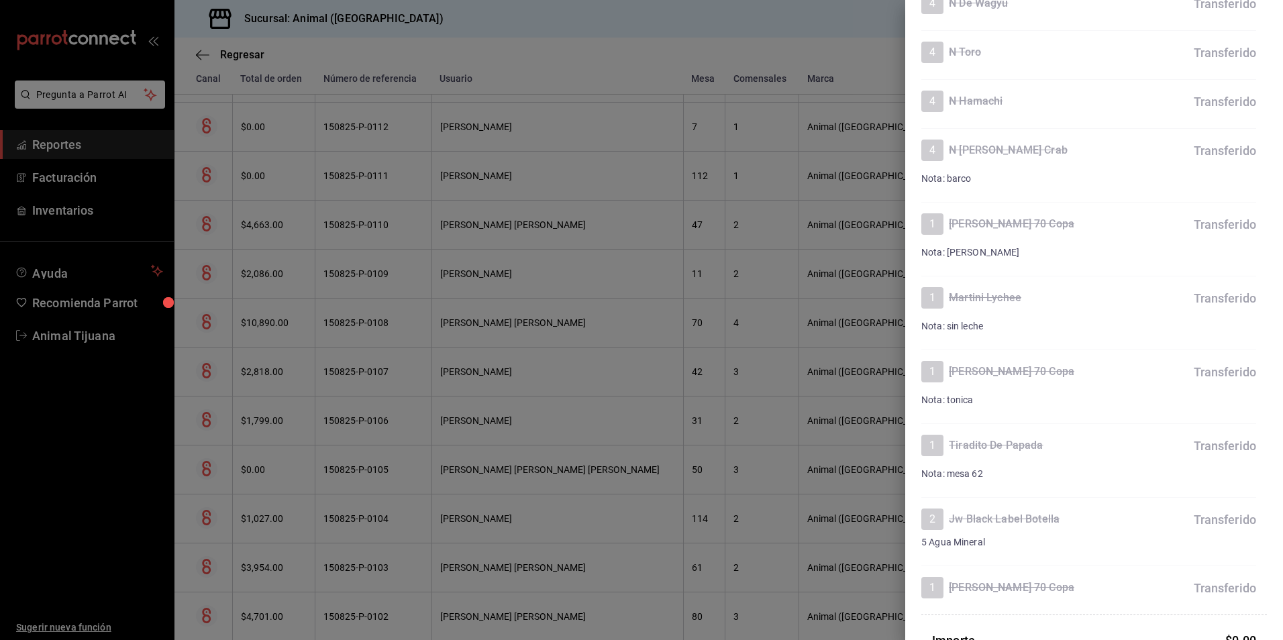
scroll to position [1121, 0]
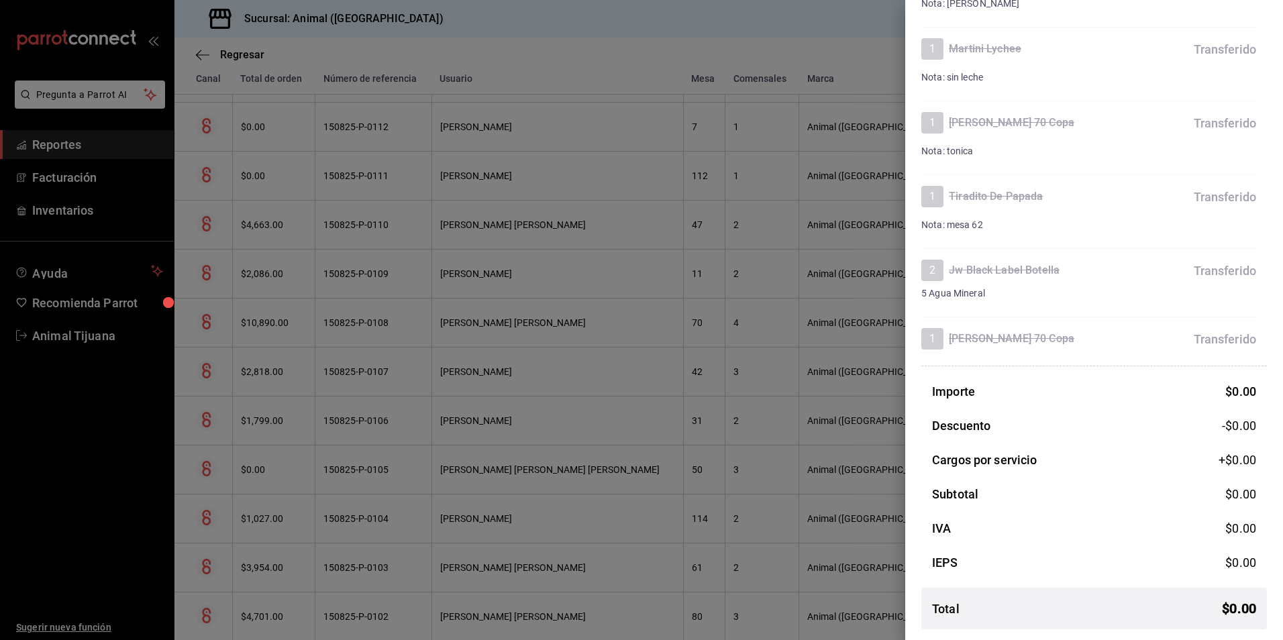
click at [728, 446] on div at bounding box center [641, 320] width 1283 height 640
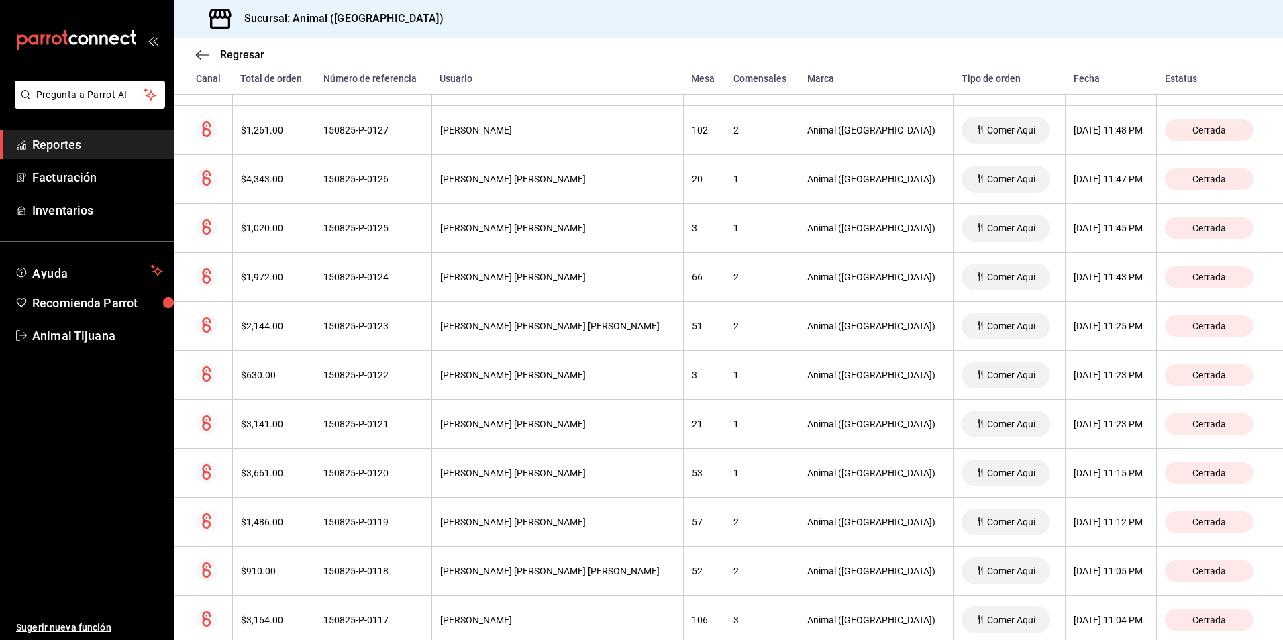
scroll to position [67, 0]
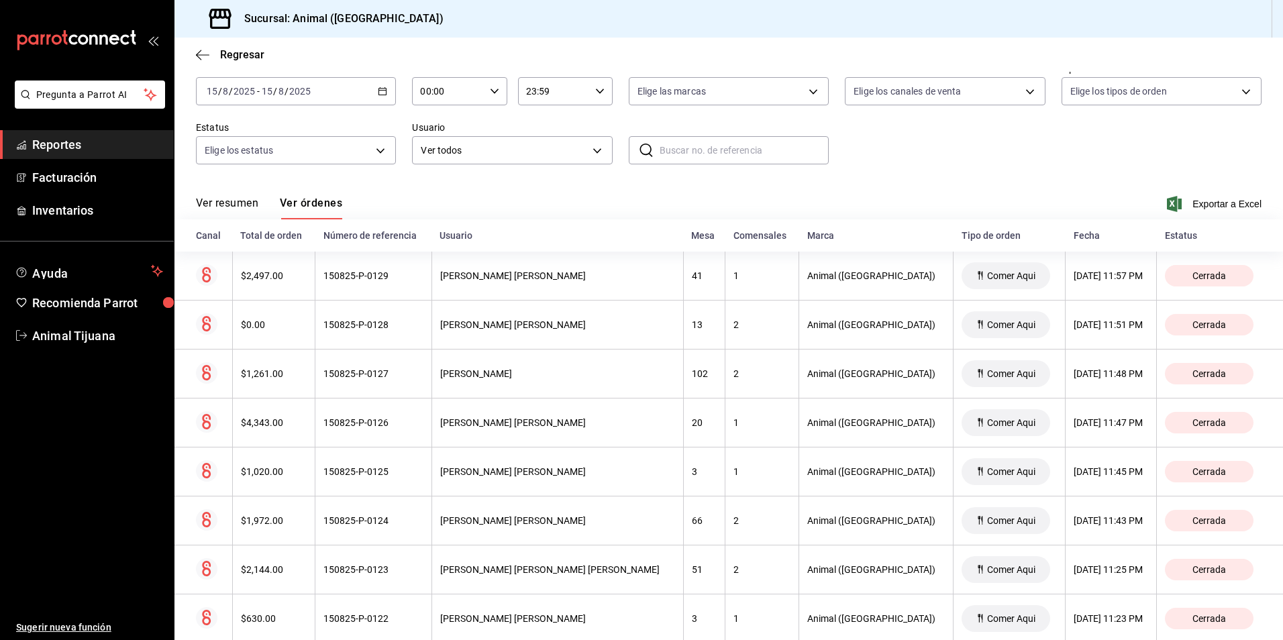
click at [364, 89] on div "[DATE] [DATE] - [DATE] [DATE]" at bounding box center [296, 91] width 200 height 28
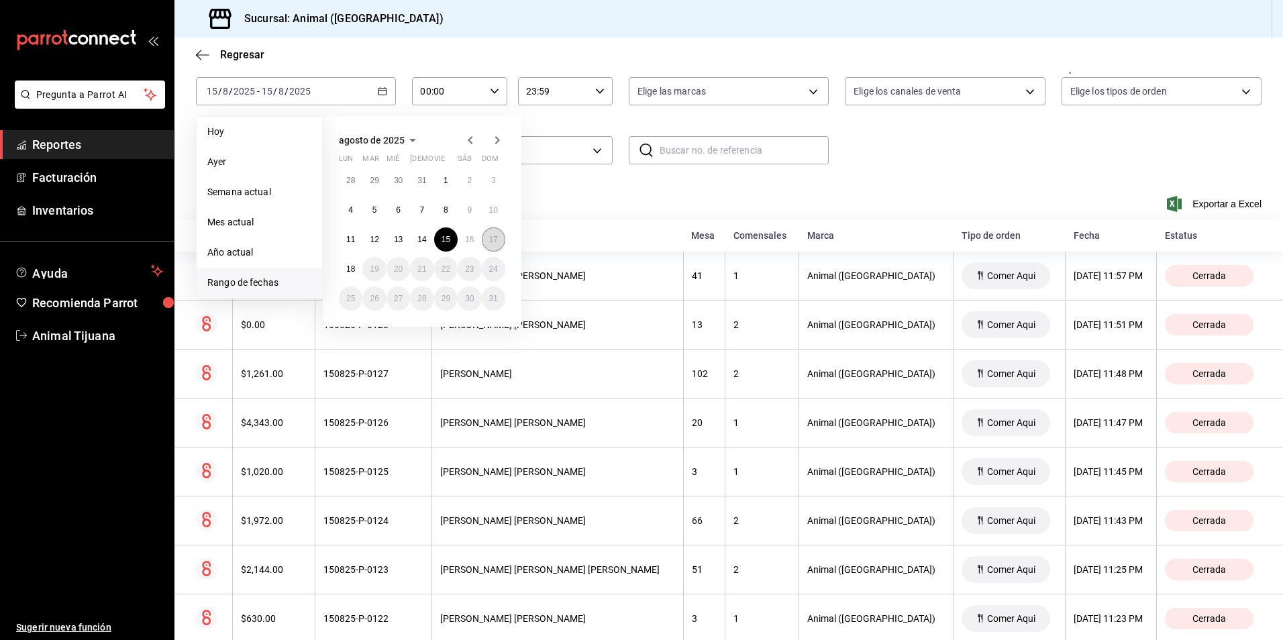
click at [495, 235] on abbr "17" at bounding box center [493, 239] width 9 height 9
click at [495, 236] on abbr "17" at bounding box center [493, 239] width 9 height 9
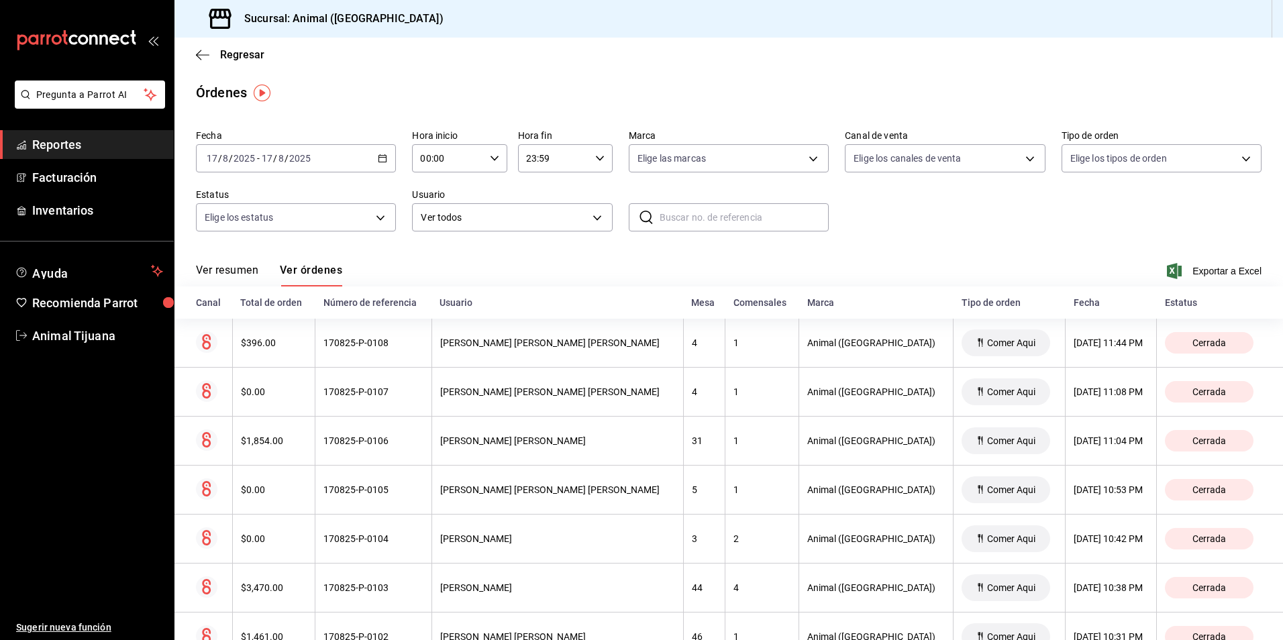
click at [372, 154] on div "[DATE] [DATE] - [DATE] [DATE]" at bounding box center [296, 158] width 200 height 28
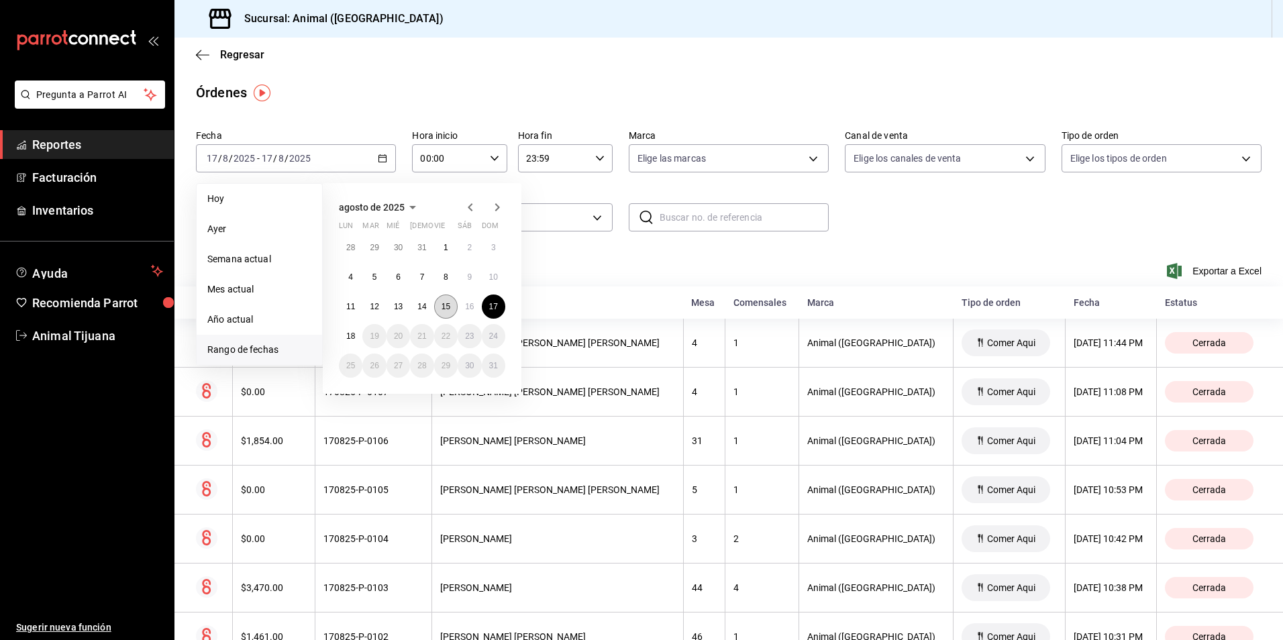
click at [448, 314] on button "15" at bounding box center [445, 307] width 23 height 24
click at [450, 311] on button "15" at bounding box center [445, 307] width 23 height 24
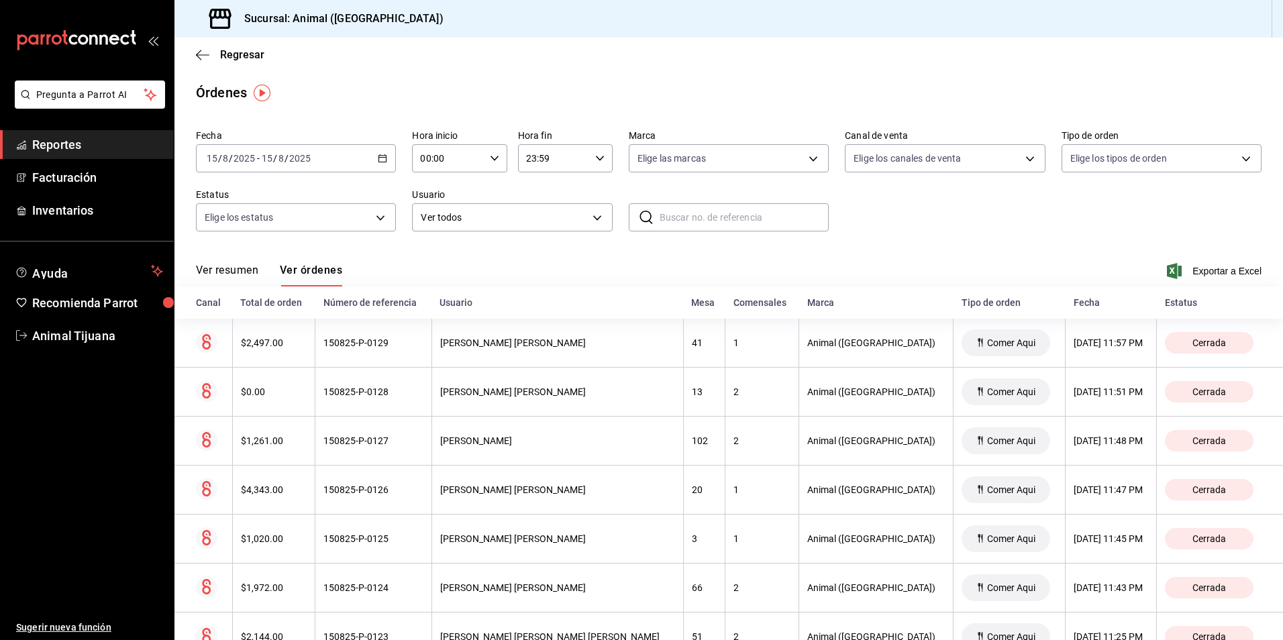
click at [385, 170] on div "[DATE] [DATE] - [DATE] [DATE]" at bounding box center [296, 158] width 200 height 28
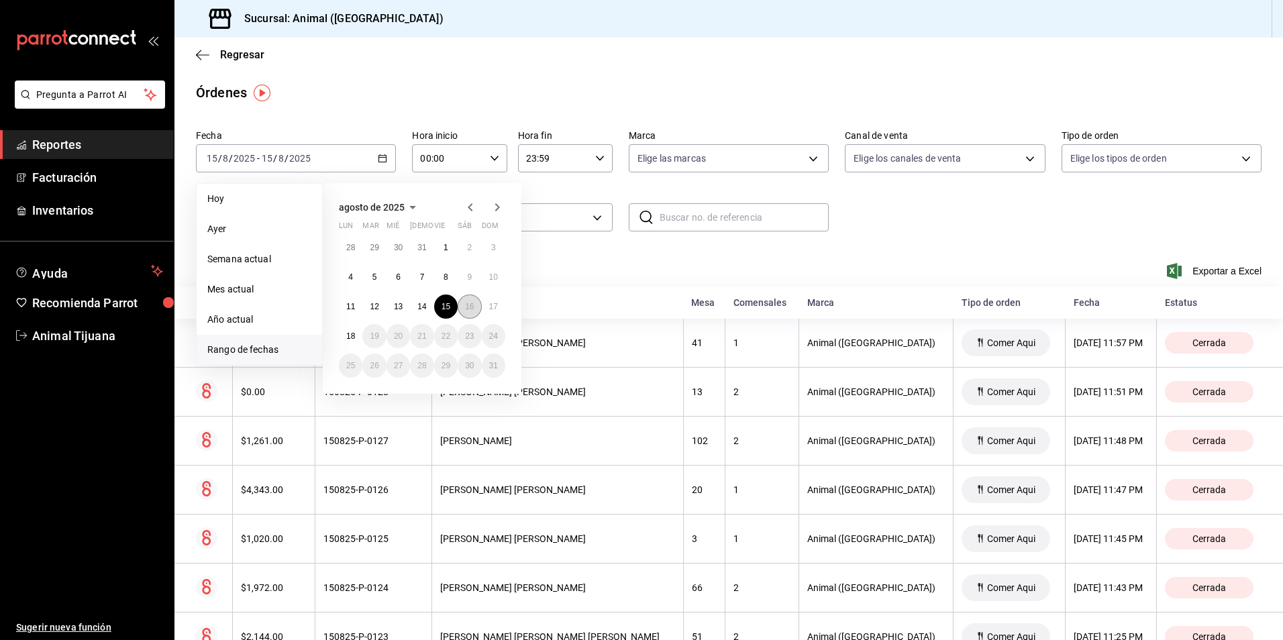
click at [463, 312] on button "16" at bounding box center [469, 307] width 23 height 24
click at [460, 310] on button "16" at bounding box center [469, 307] width 23 height 24
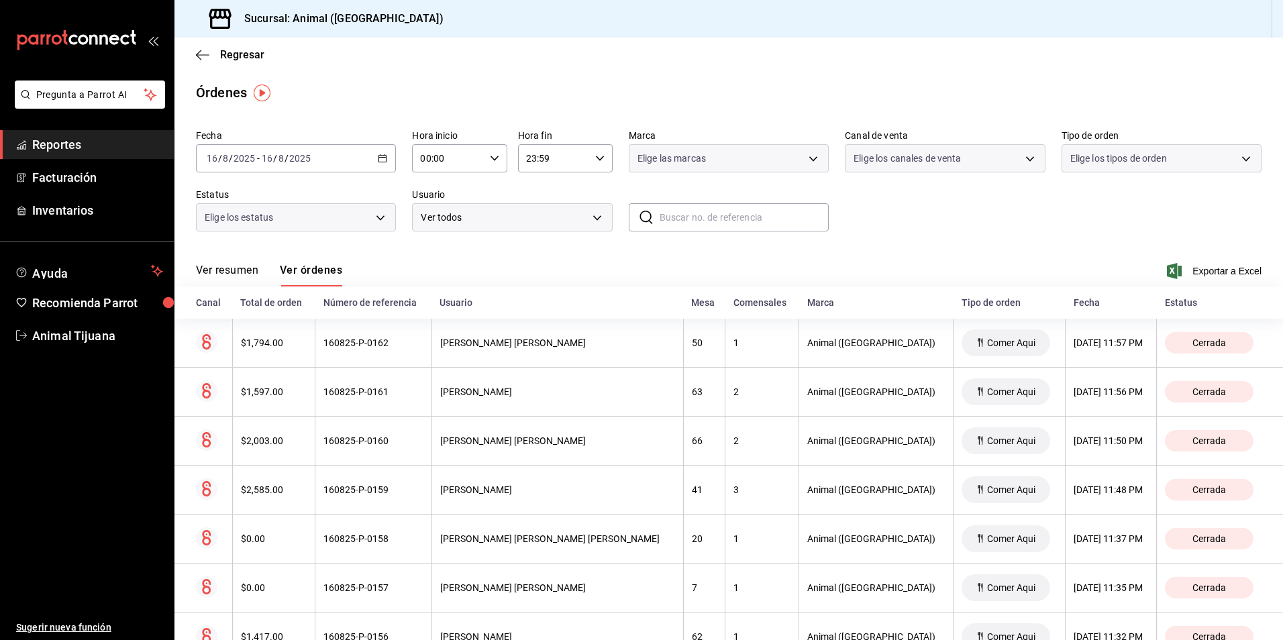
click at [382, 154] on icon "button" at bounding box center [382, 158] width 9 height 9
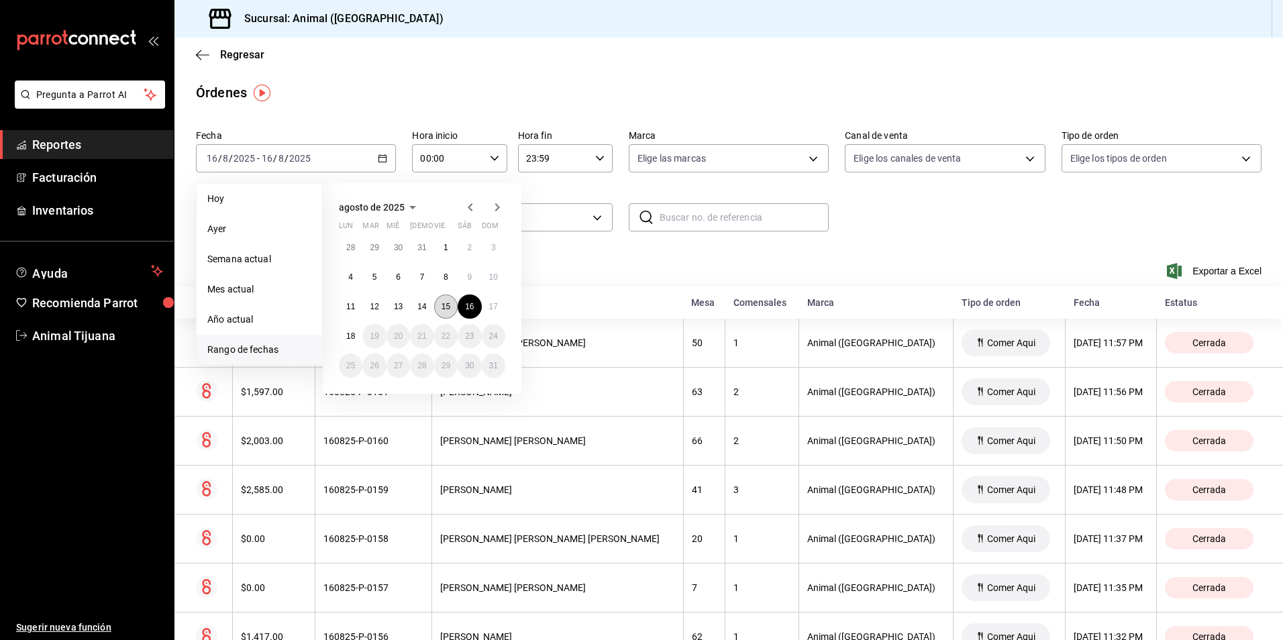
click at [447, 311] on abbr "15" at bounding box center [446, 306] width 9 height 9
click at [458, 312] on button "16" at bounding box center [469, 307] width 23 height 24
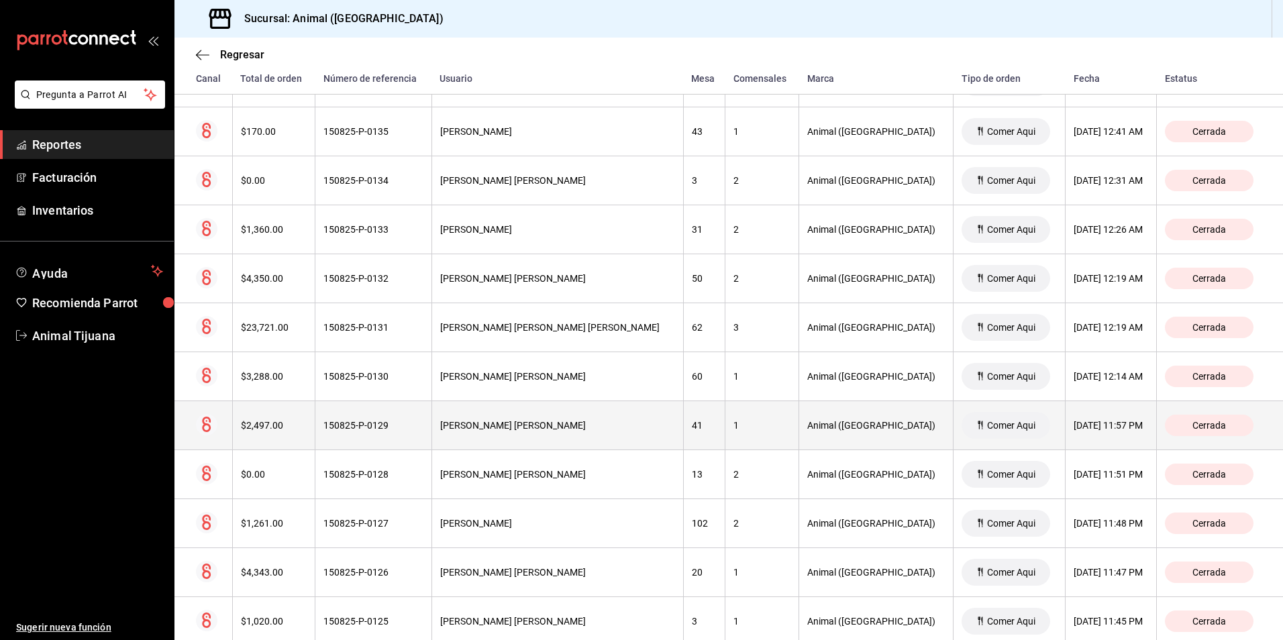
scroll to position [8360, 0]
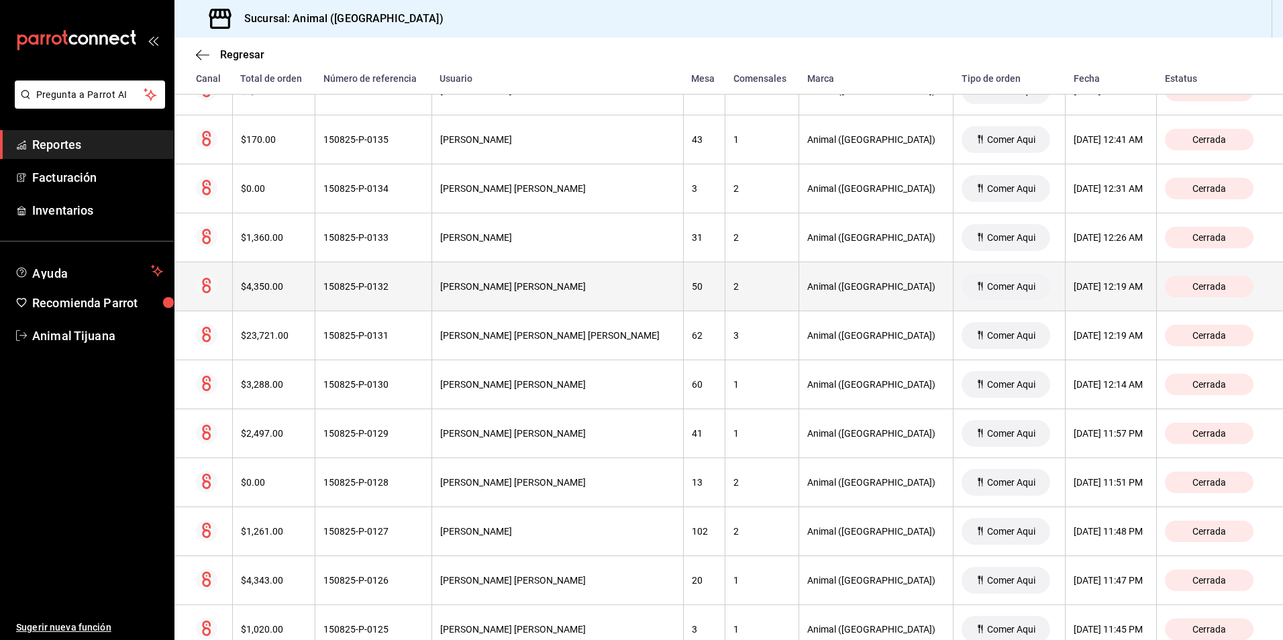
click at [612, 288] on div "[PERSON_NAME] [PERSON_NAME]" at bounding box center [557, 286] width 235 height 11
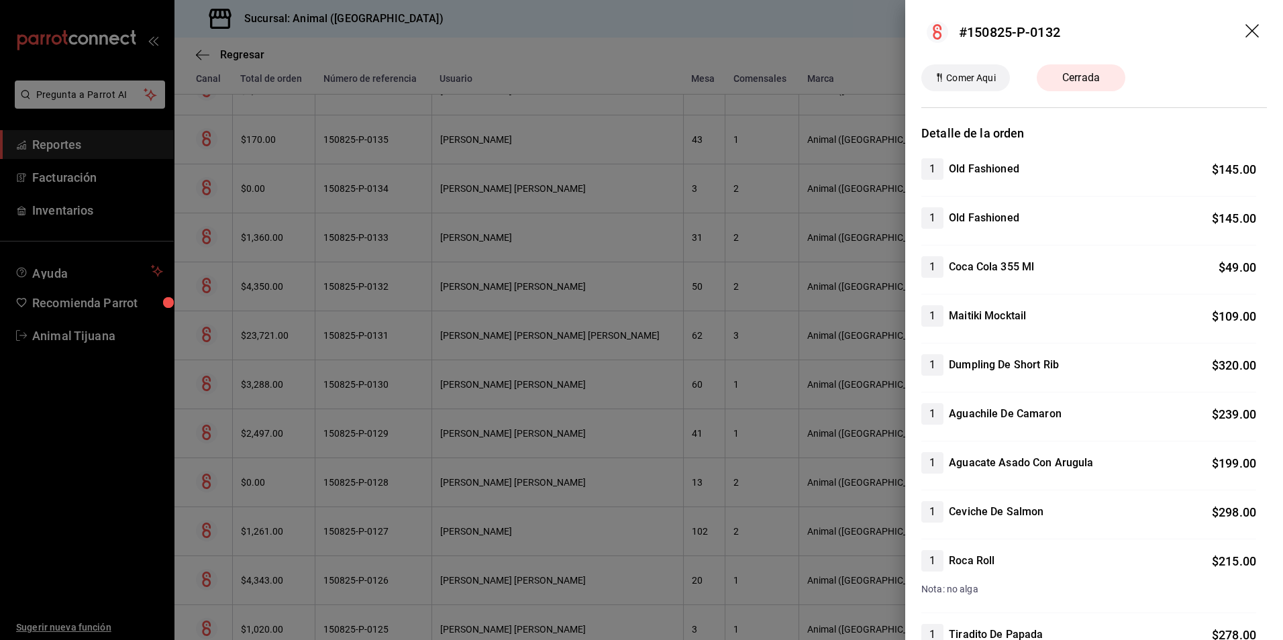
click at [749, 515] on div at bounding box center [641, 320] width 1283 height 640
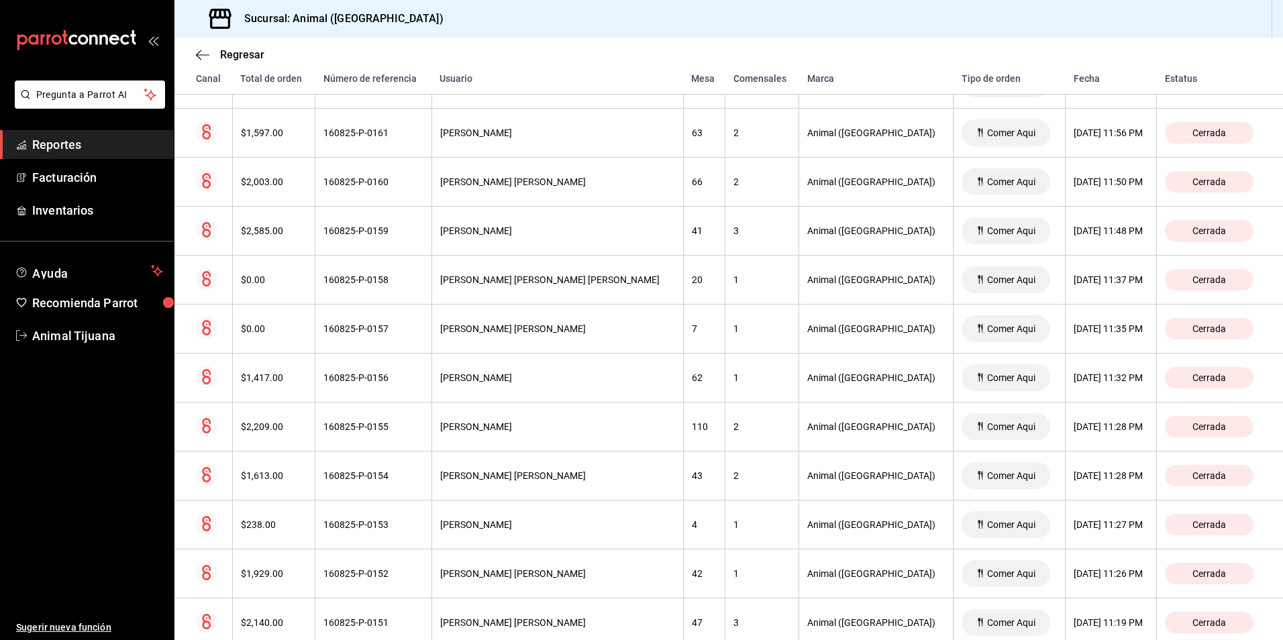
scroll to position [0, 0]
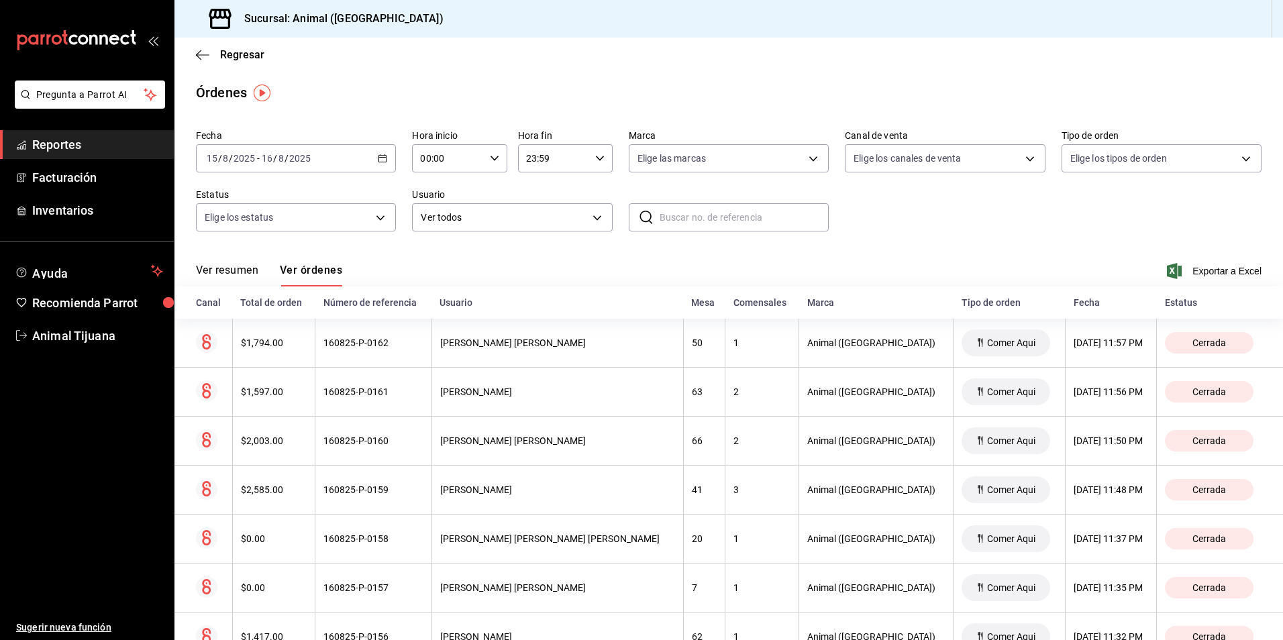
click at [393, 150] on div "[DATE] [DATE] - [DATE] [DATE]" at bounding box center [296, 158] width 200 height 28
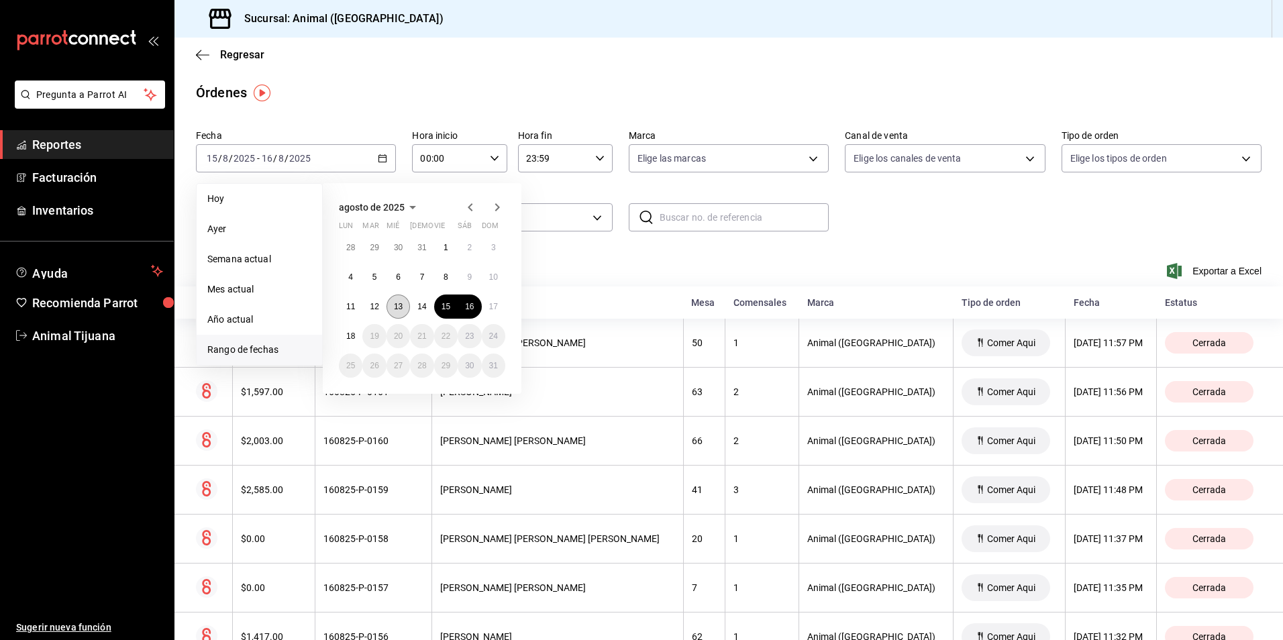
click at [403, 306] on button "13" at bounding box center [398, 307] width 23 height 24
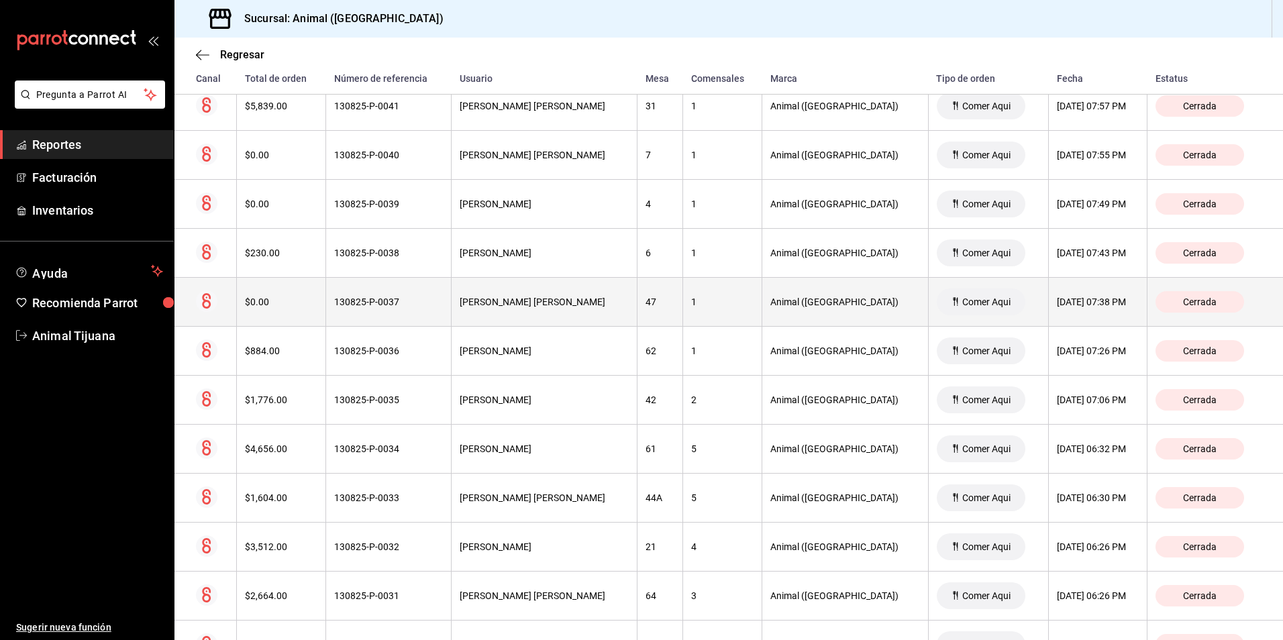
scroll to position [2105, 0]
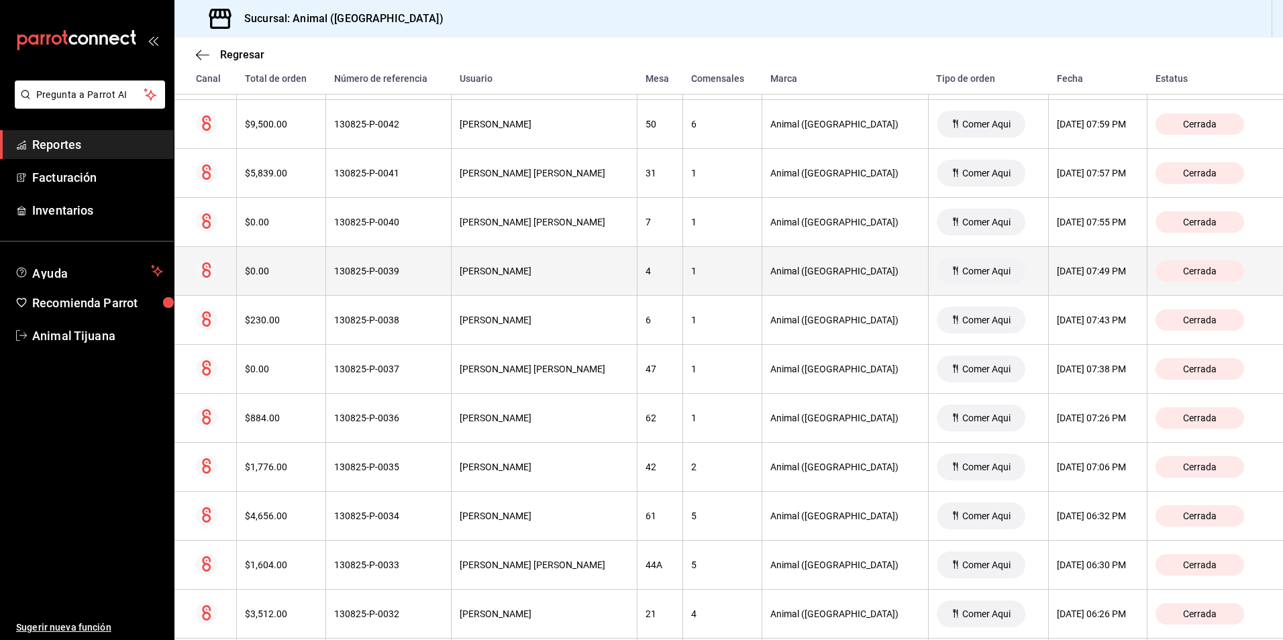
click at [674, 266] on div "4" at bounding box center [660, 271] width 29 height 11
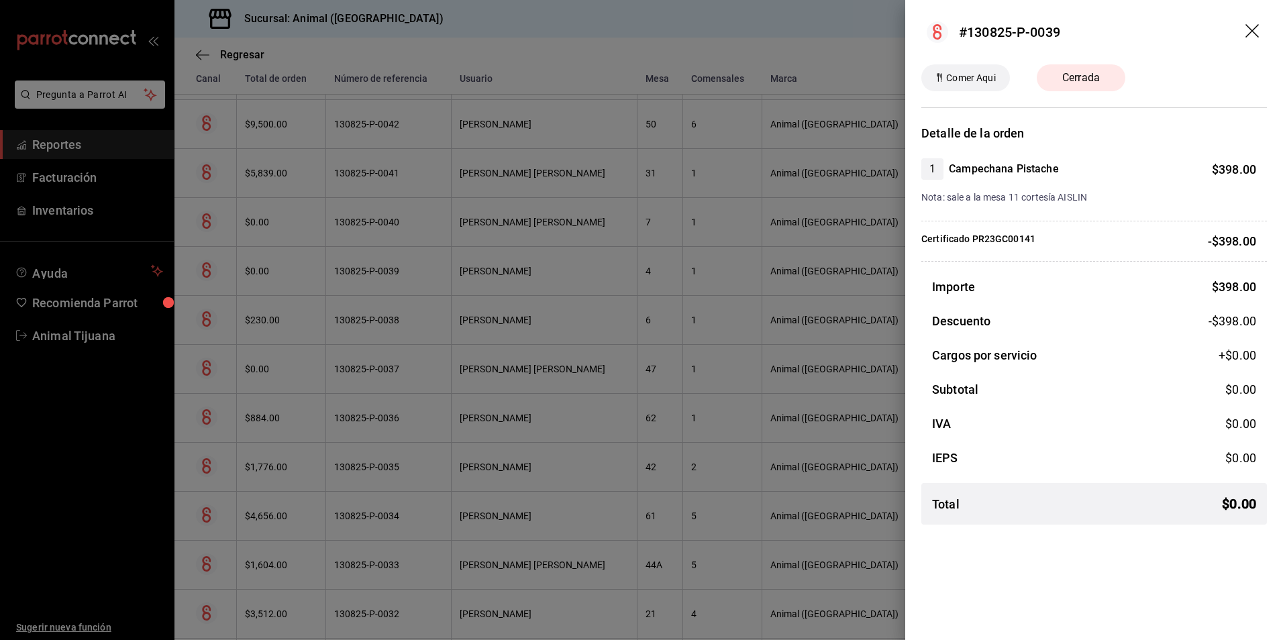
click at [678, 266] on div at bounding box center [641, 320] width 1283 height 640
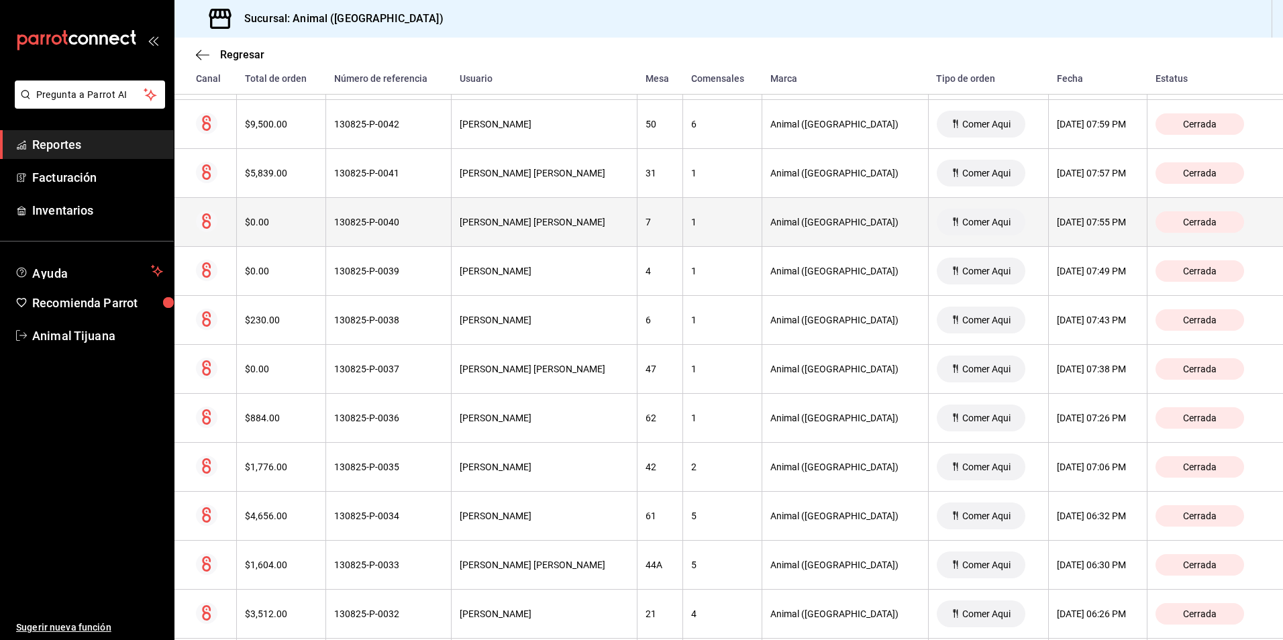
click at [683, 232] on th "7" at bounding box center [660, 222] width 46 height 49
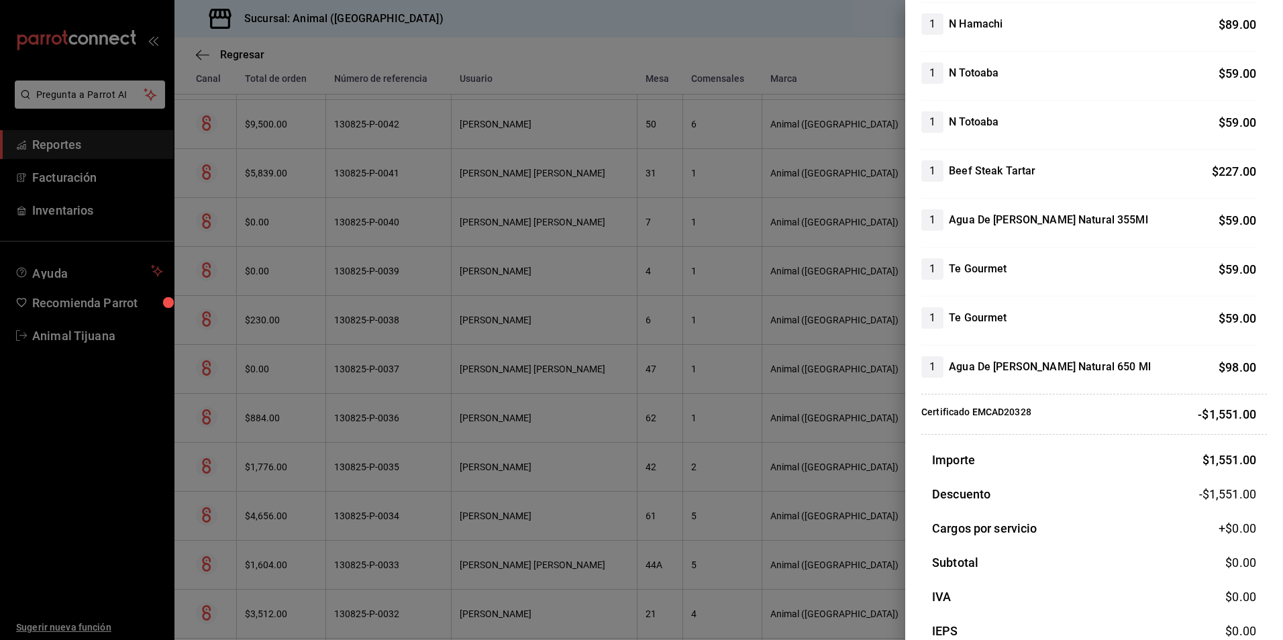
scroll to position [703, 0]
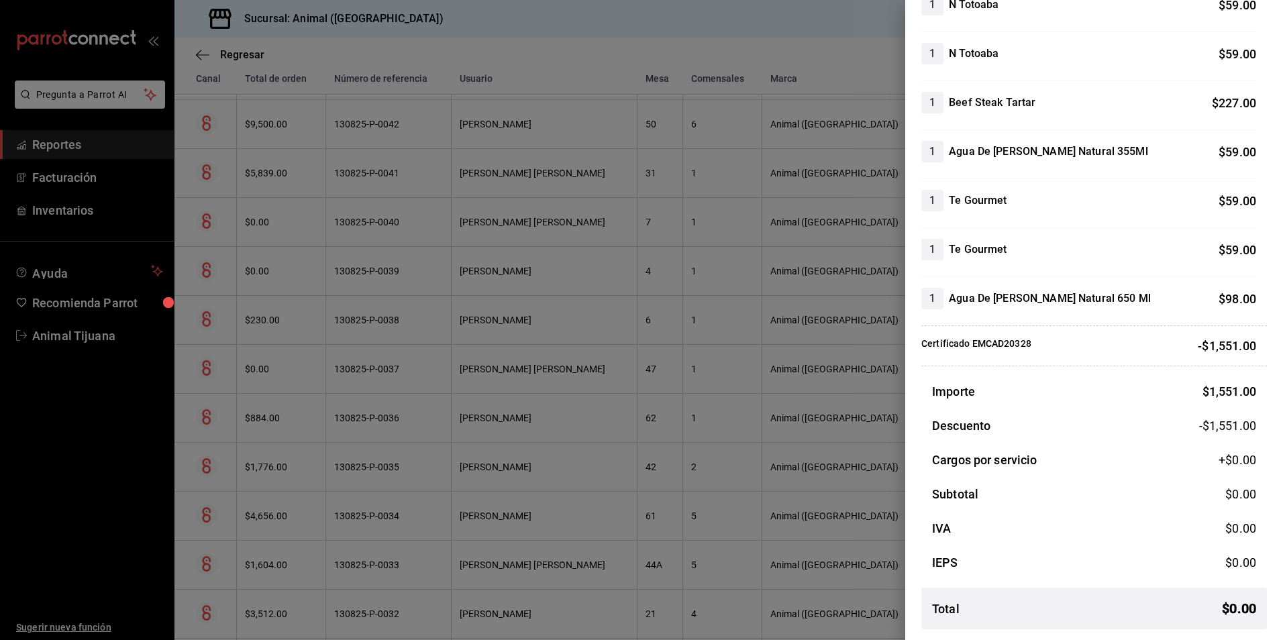
click at [821, 264] on div at bounding box center [641, 320] width 1283 height 640
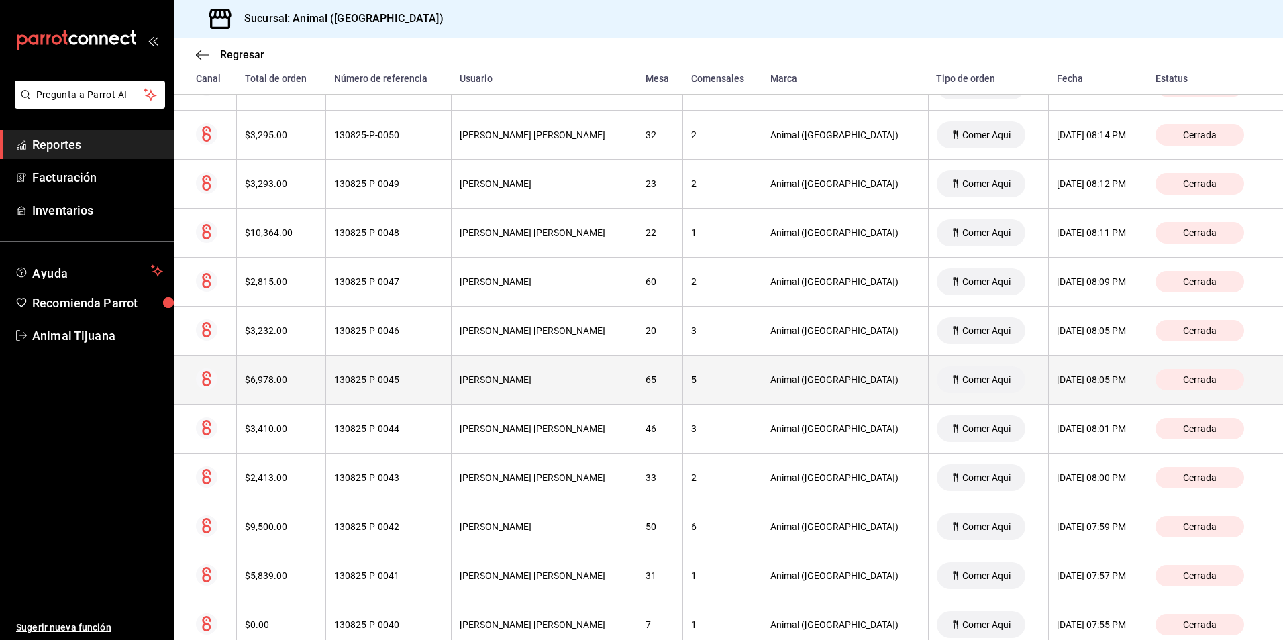
scroll to position [1635, 0]
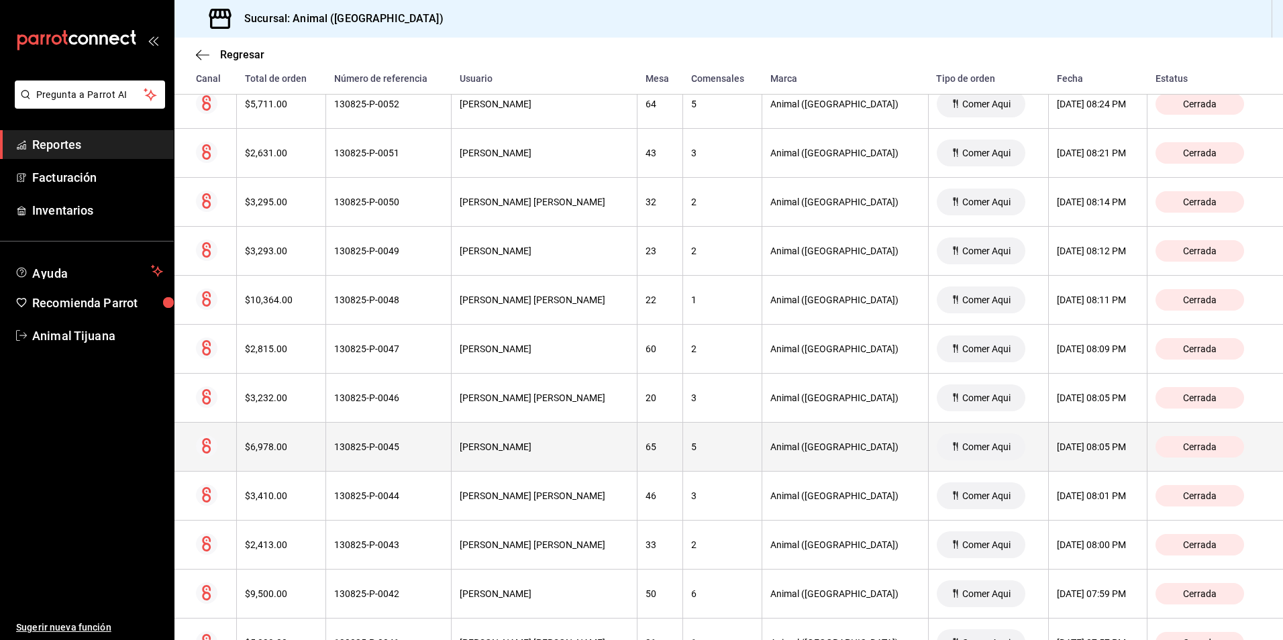
click at [664, 301] on div "22" at bounding box center [660, 300] width 29 height 11
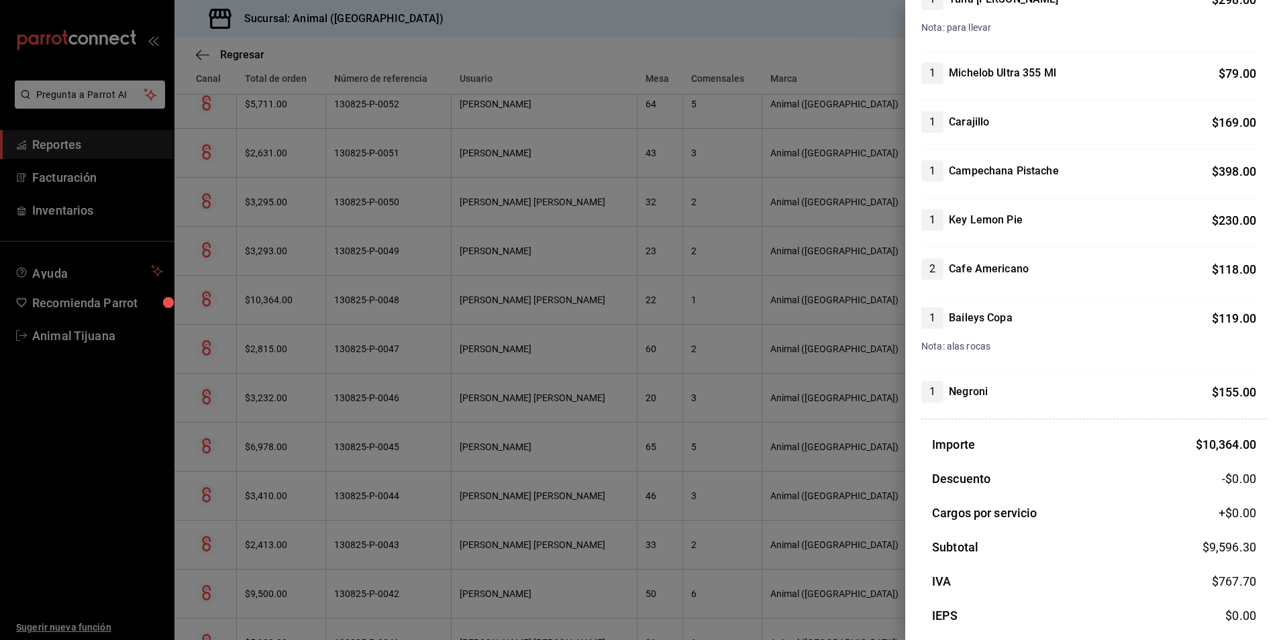
scroll to position [2456, 0]
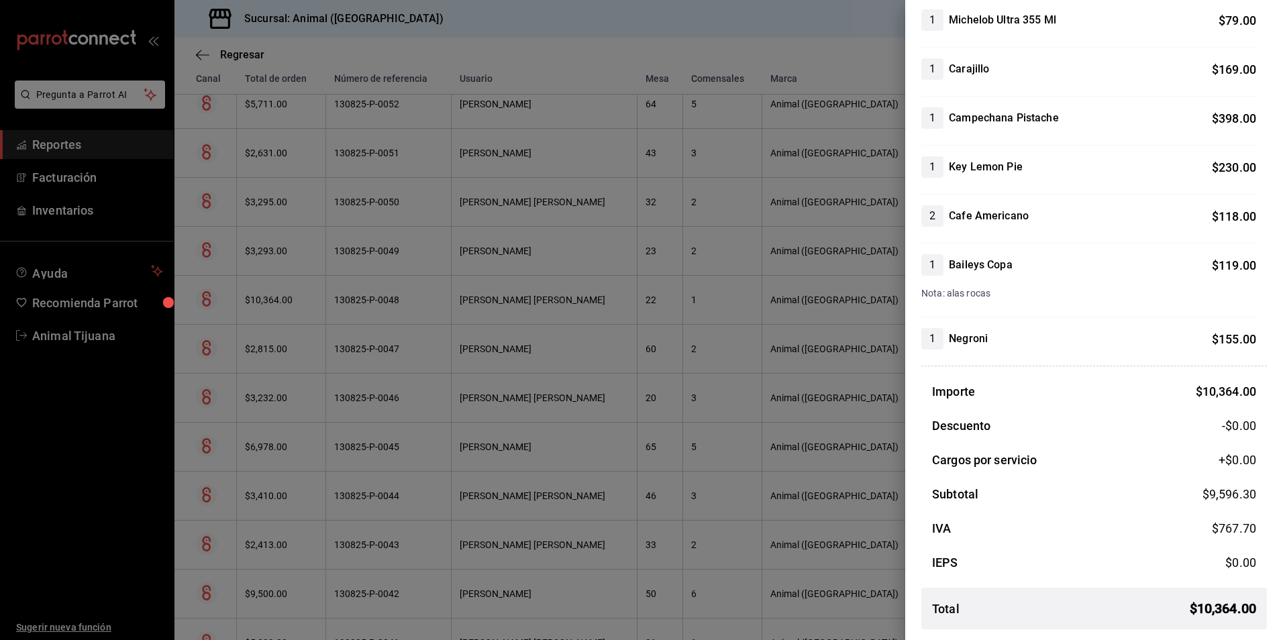
click at [519, 279] on div at bounding box center [641, 320] width 1283 height 640
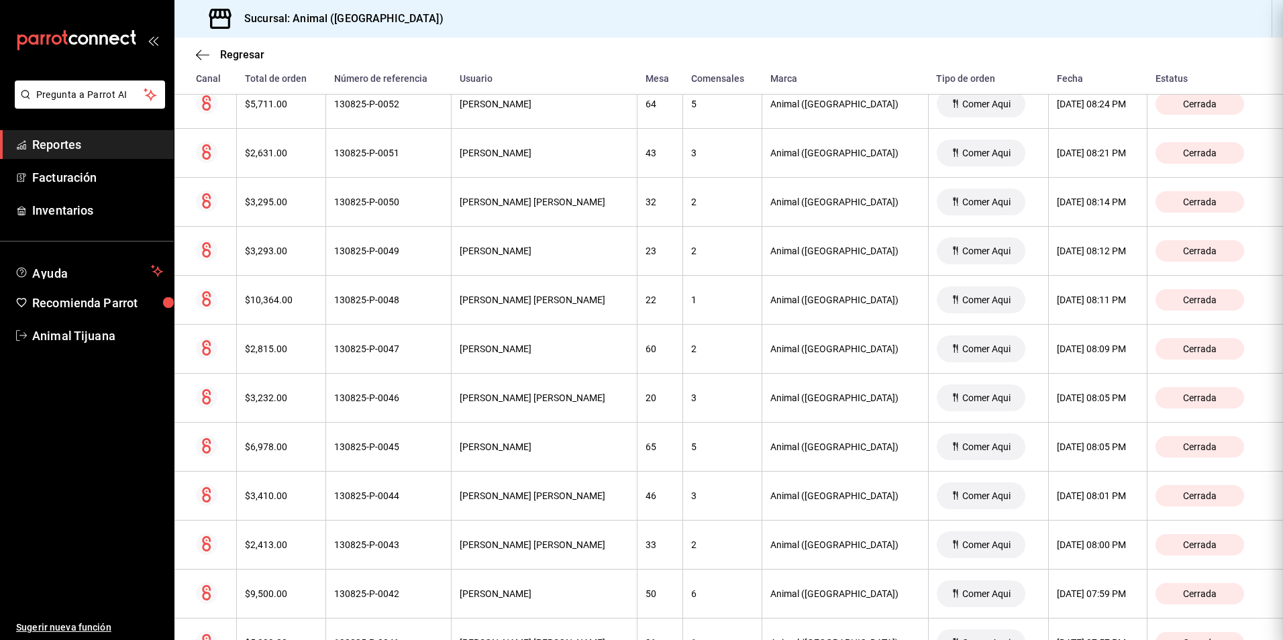
scroll to position [0, 0]
